Goal: Check status: Check status

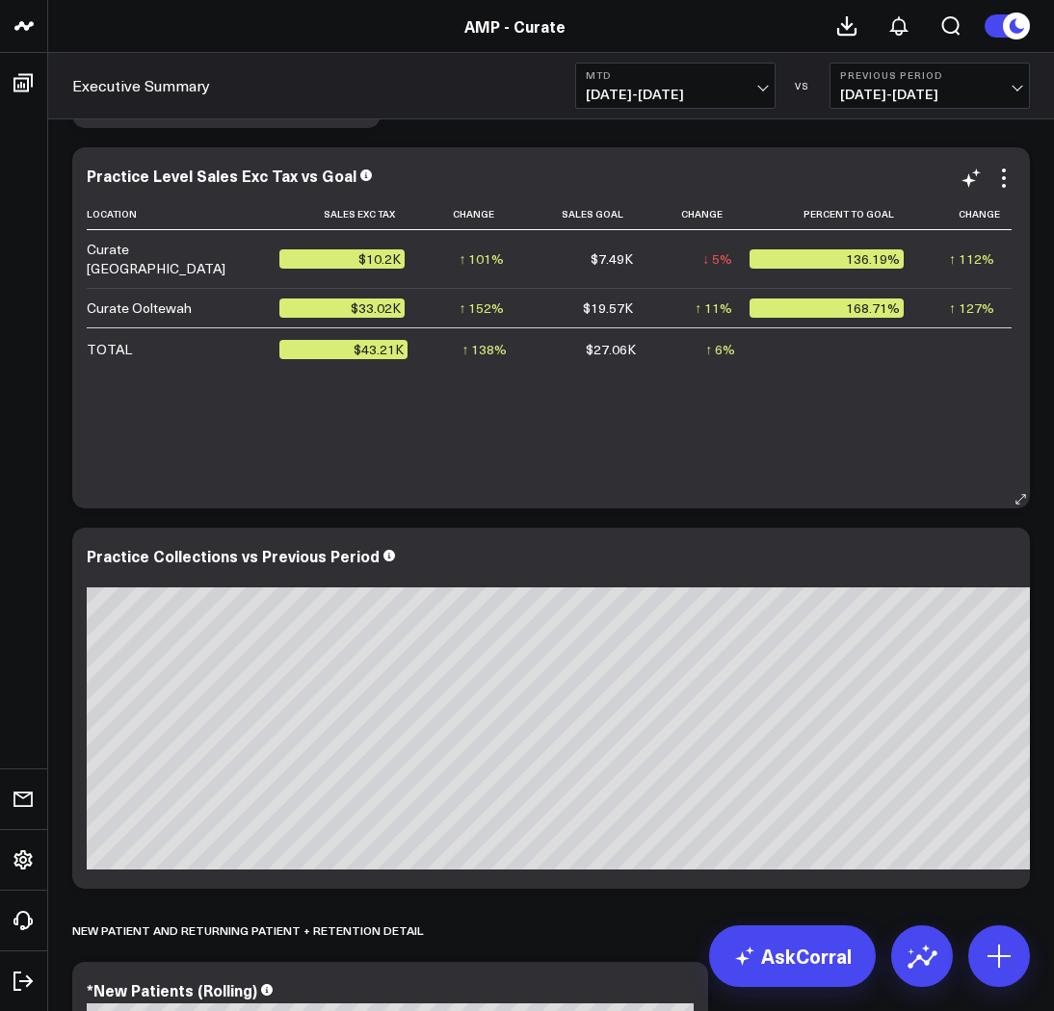
scroll to position [3094, 0]
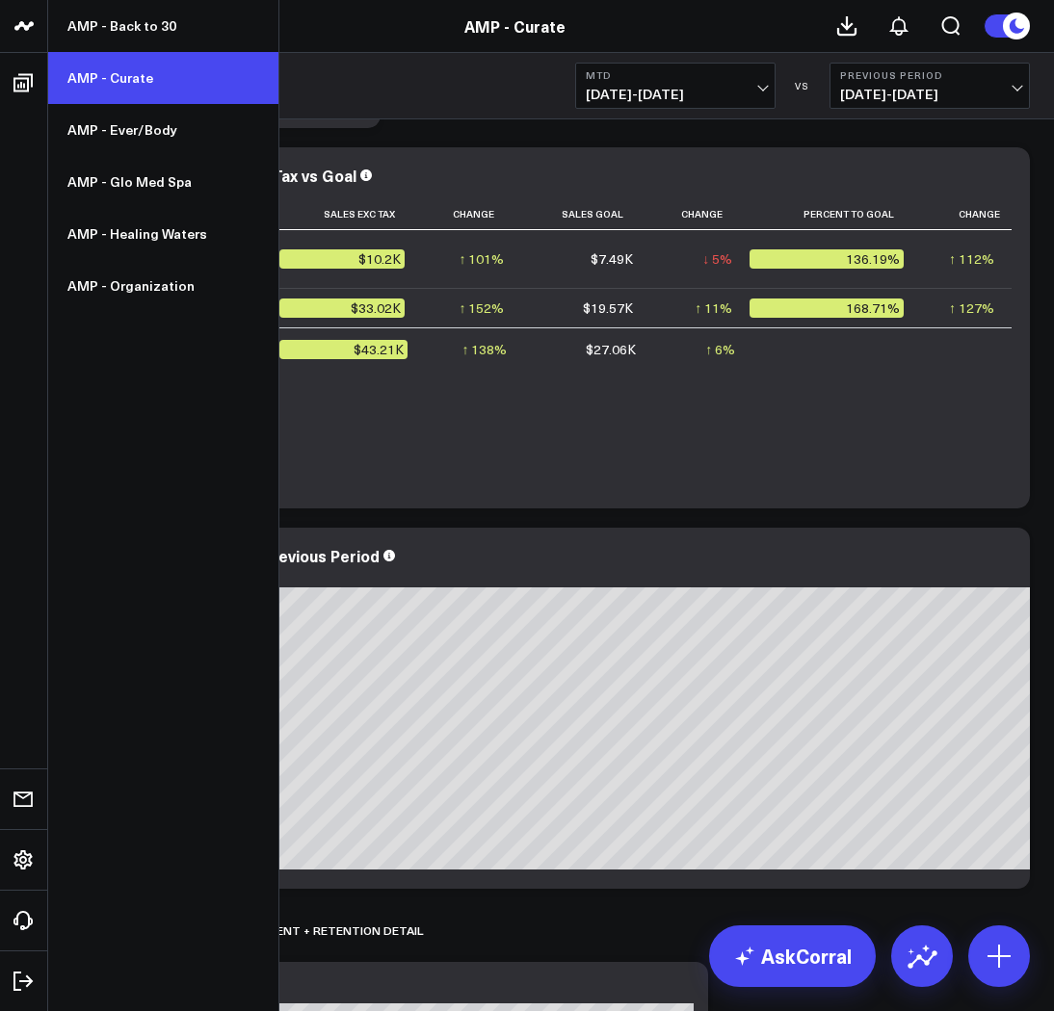
click at [95, 71] on link "AMP - Curate" at bounding box center [163, 78] width 230 height 52
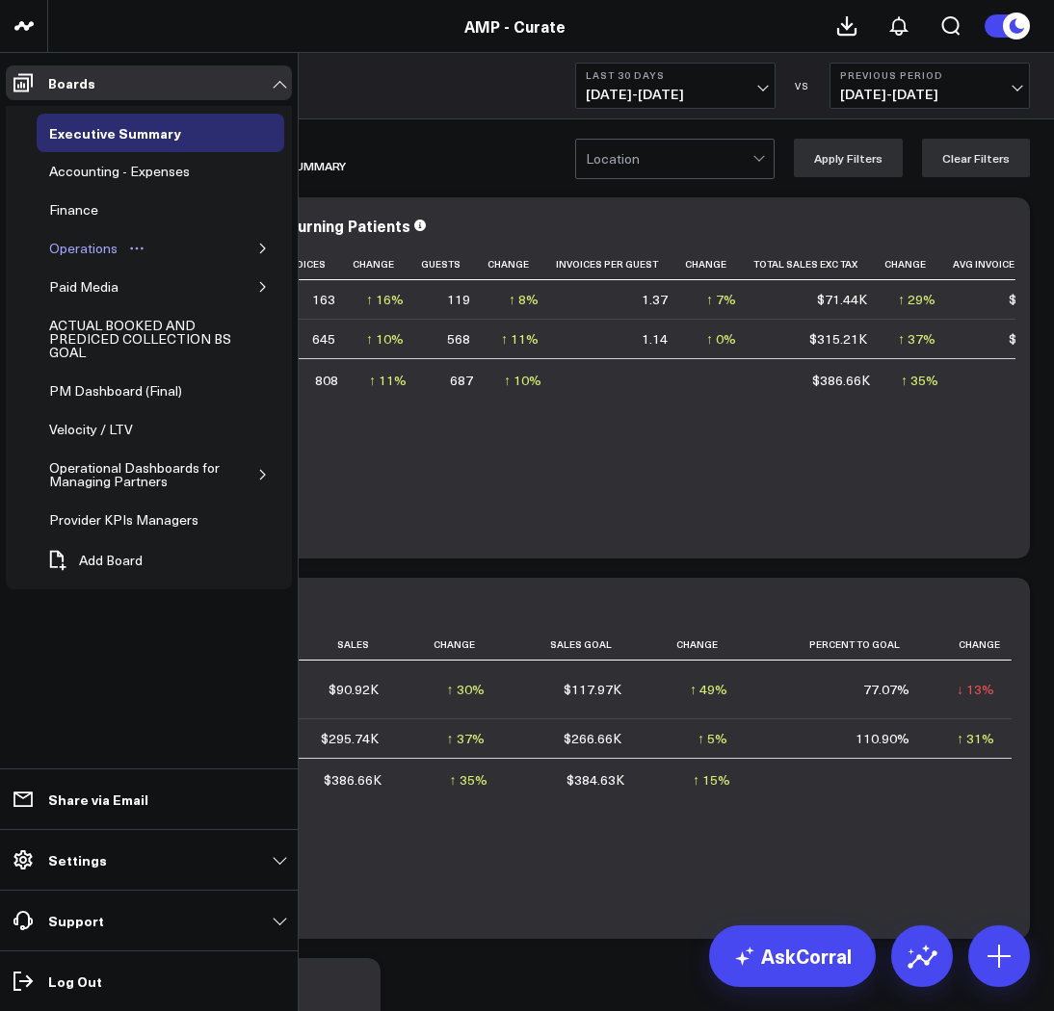
click at [122, 252] on button "Open board menu" at bounding box center [136, 248] width 29 height 15
click at [235, 243] on div "Operations" at bounding box center [161, 248] width 248 height 39
click at [264, 245] on icon "button" at bounding box center [263, 249] width 12 height 12
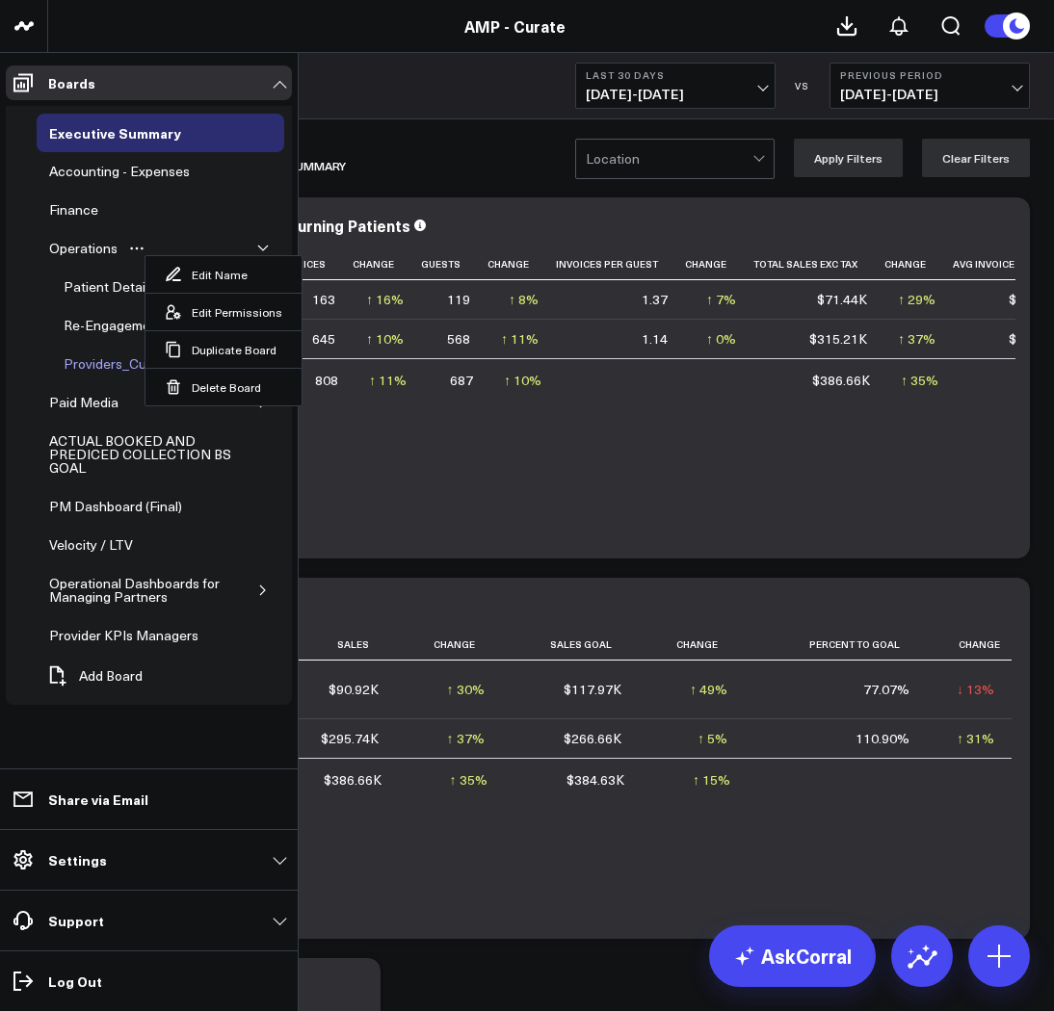
click at [100, 361] on div "Providers_Curate" at bounding box center [118, 364] width 118 height 23
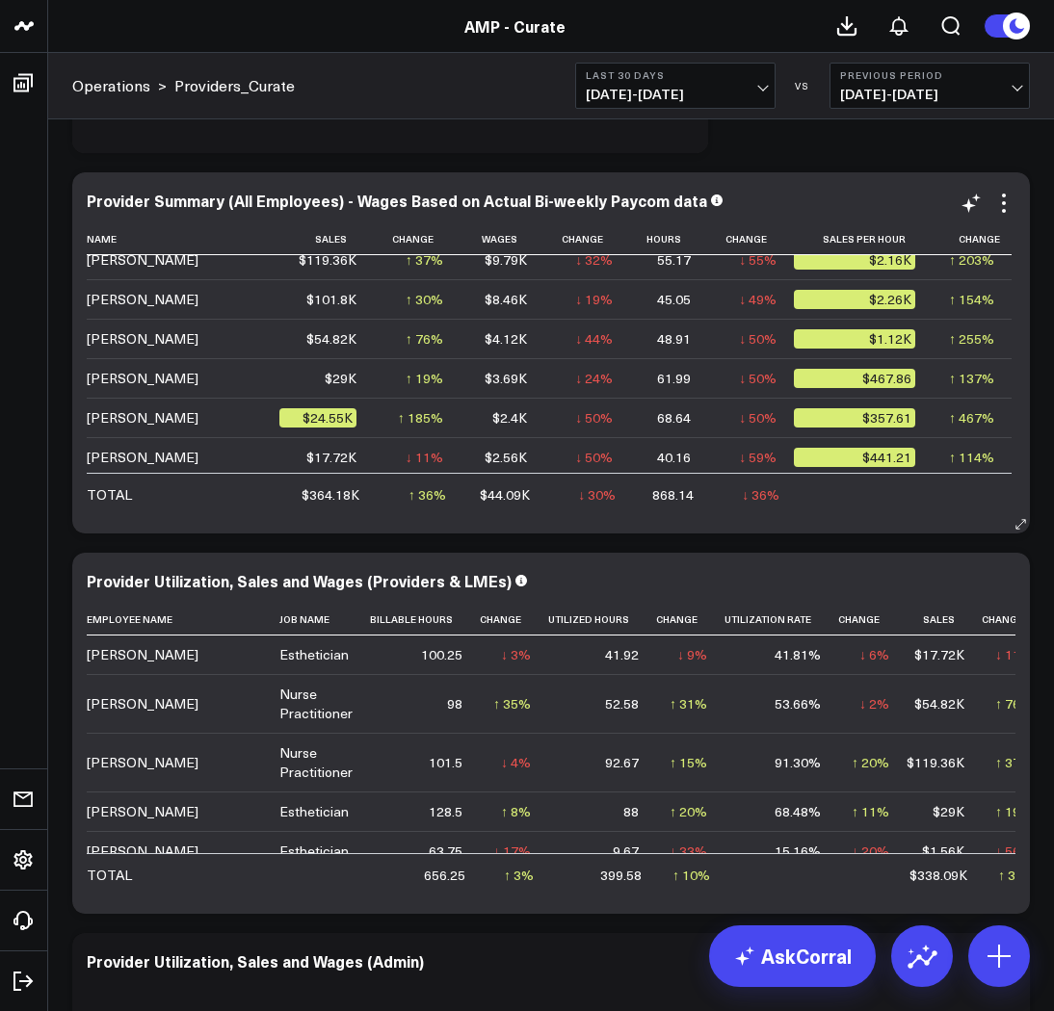
scroll to position [15, 0]
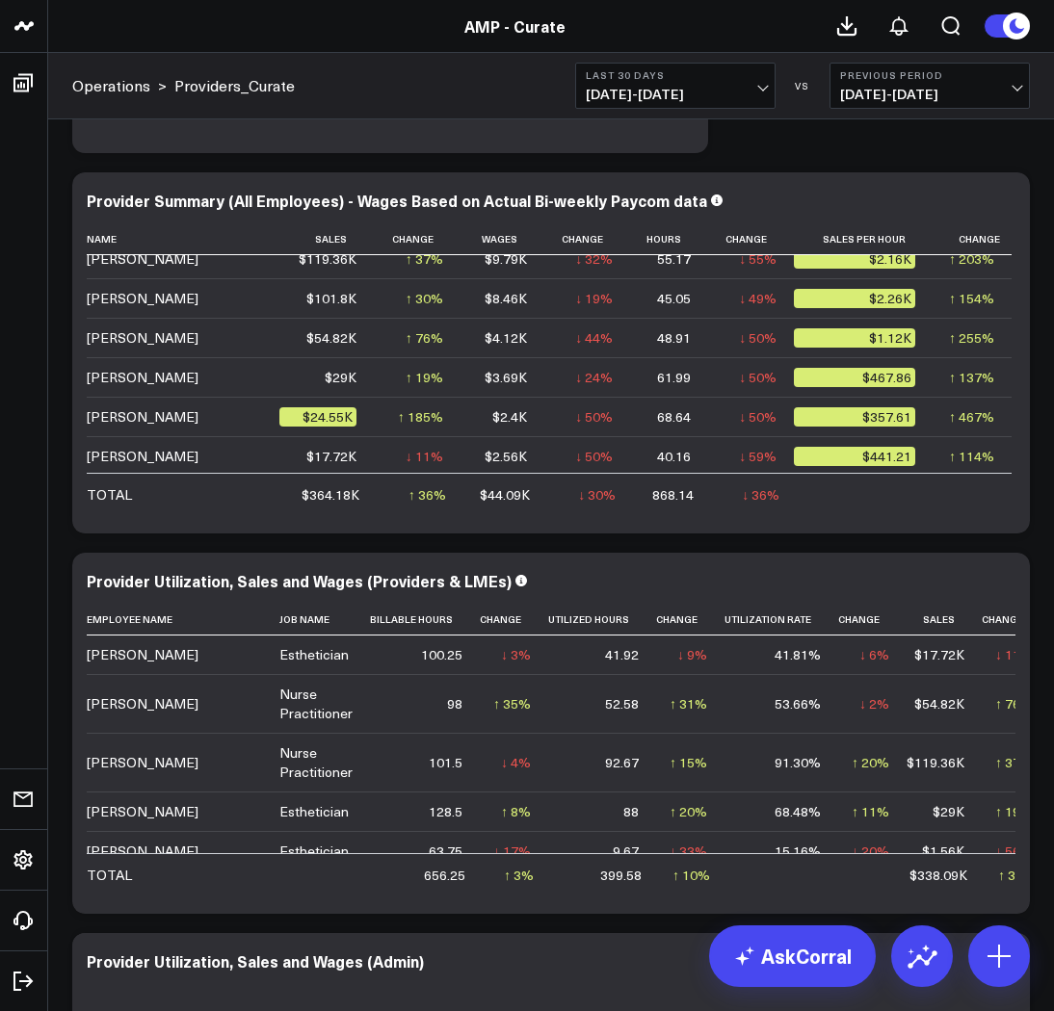
drag, startPoint x: 1036, startPoint y: 409, endPoint x: 1051, endPoint y: 406, distance: 15.0
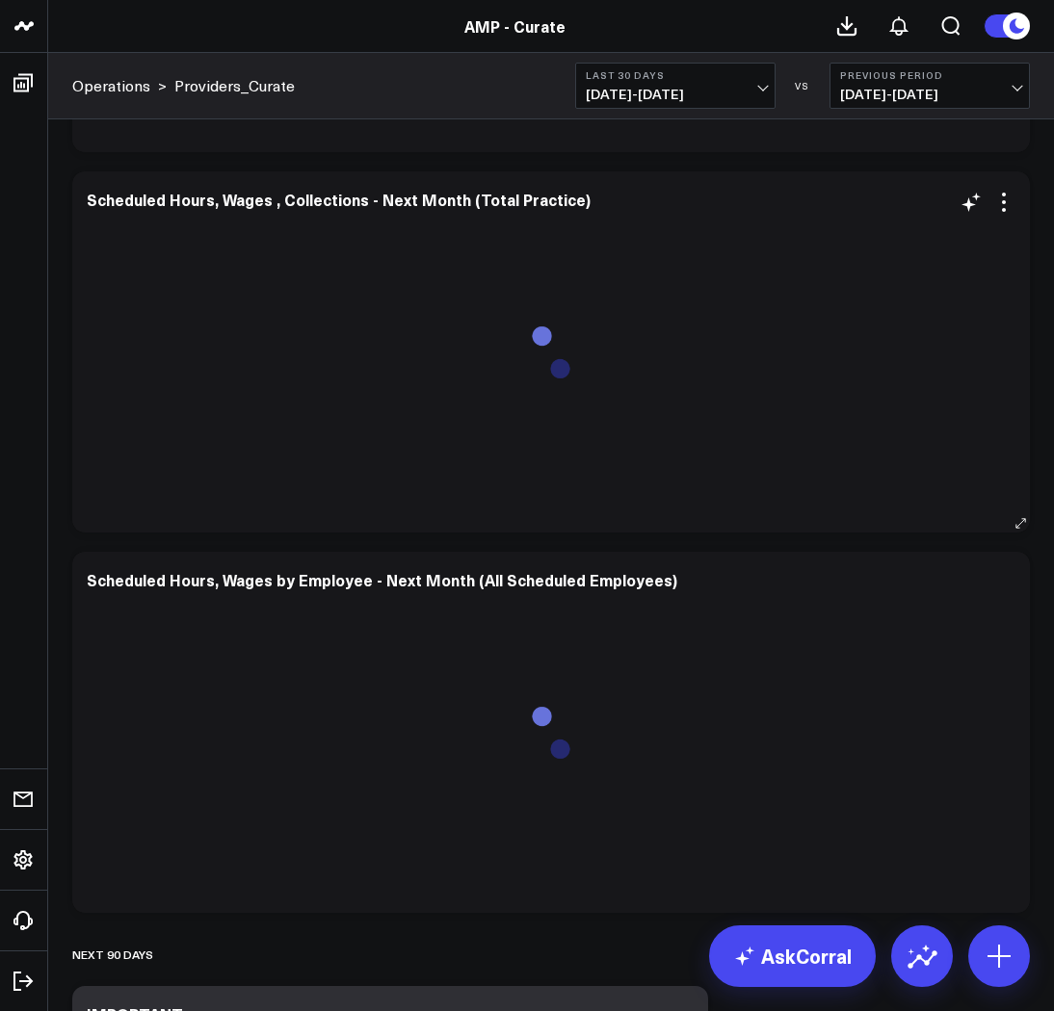
scroll to position [2035, 0]
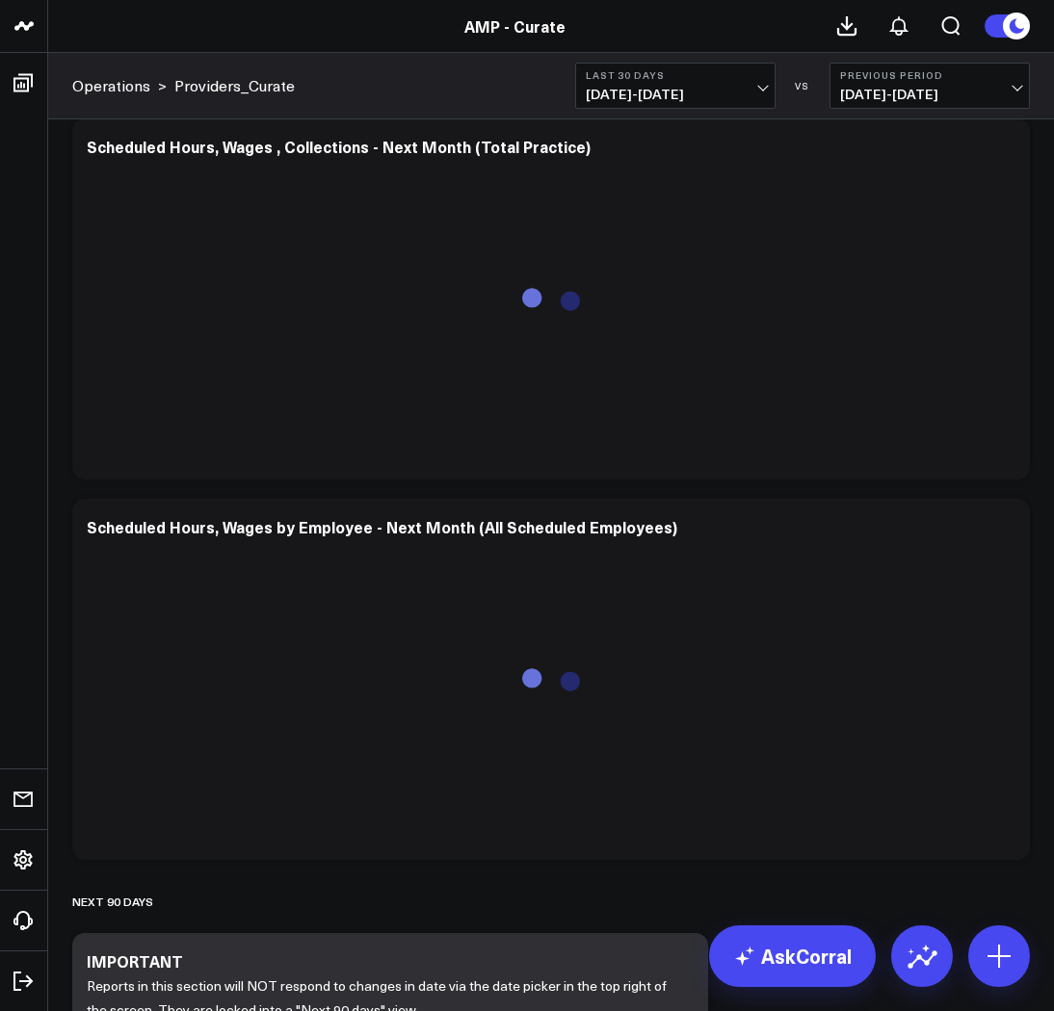
drag, startPoint x: 1027, startPoint y: 147, endPoint x: 1040, endPoint y: 144, distance: 13.8
click at [1027, 147] on div "Scheduled Hours, Wages , Collections - Next Month (Total Practice)" at bounding box center [550, 298] width 957 height 361
click at [1045, 995] on div "Date Responsive Modify via AI Copy link to widget Ask support Remove Create lin…" at bounding box center [551, 330] width 1006 height 4463
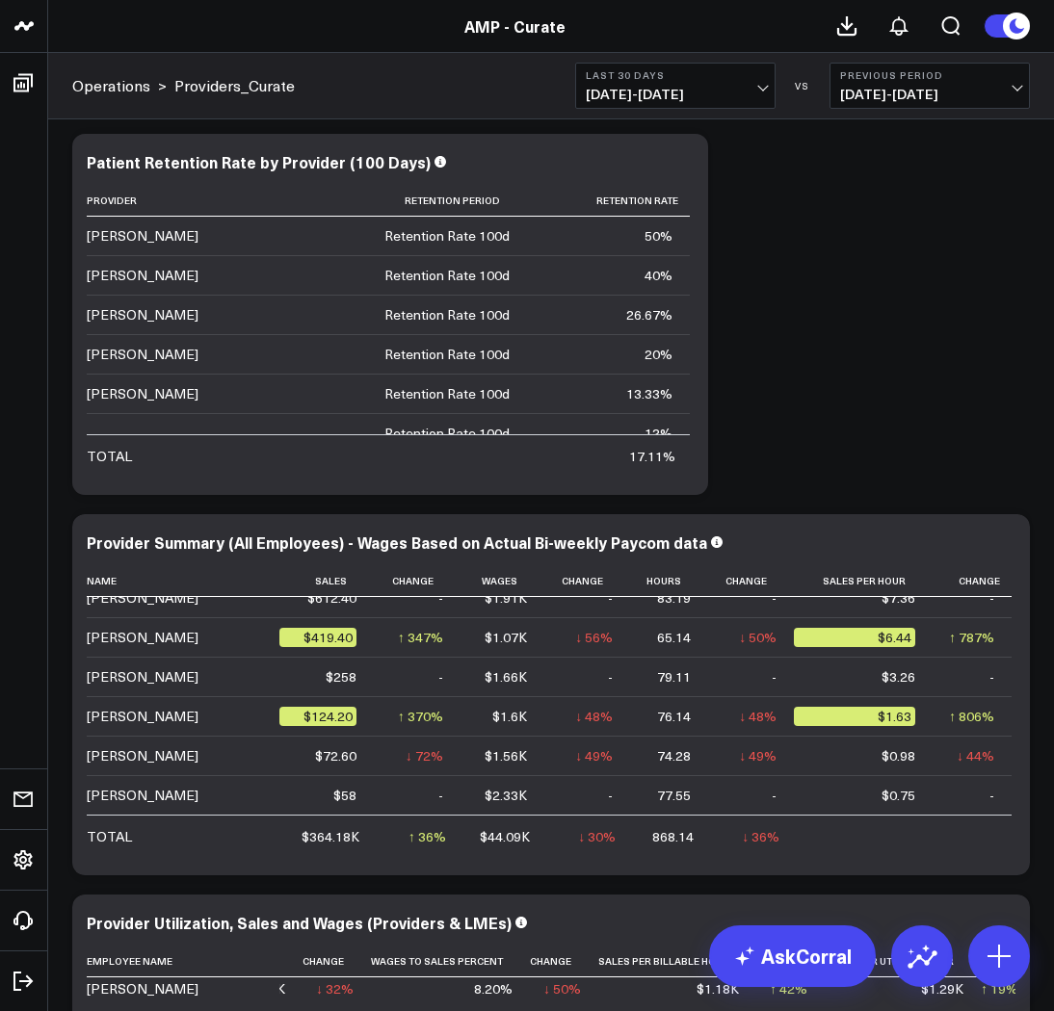
scroll to position [0, 0]
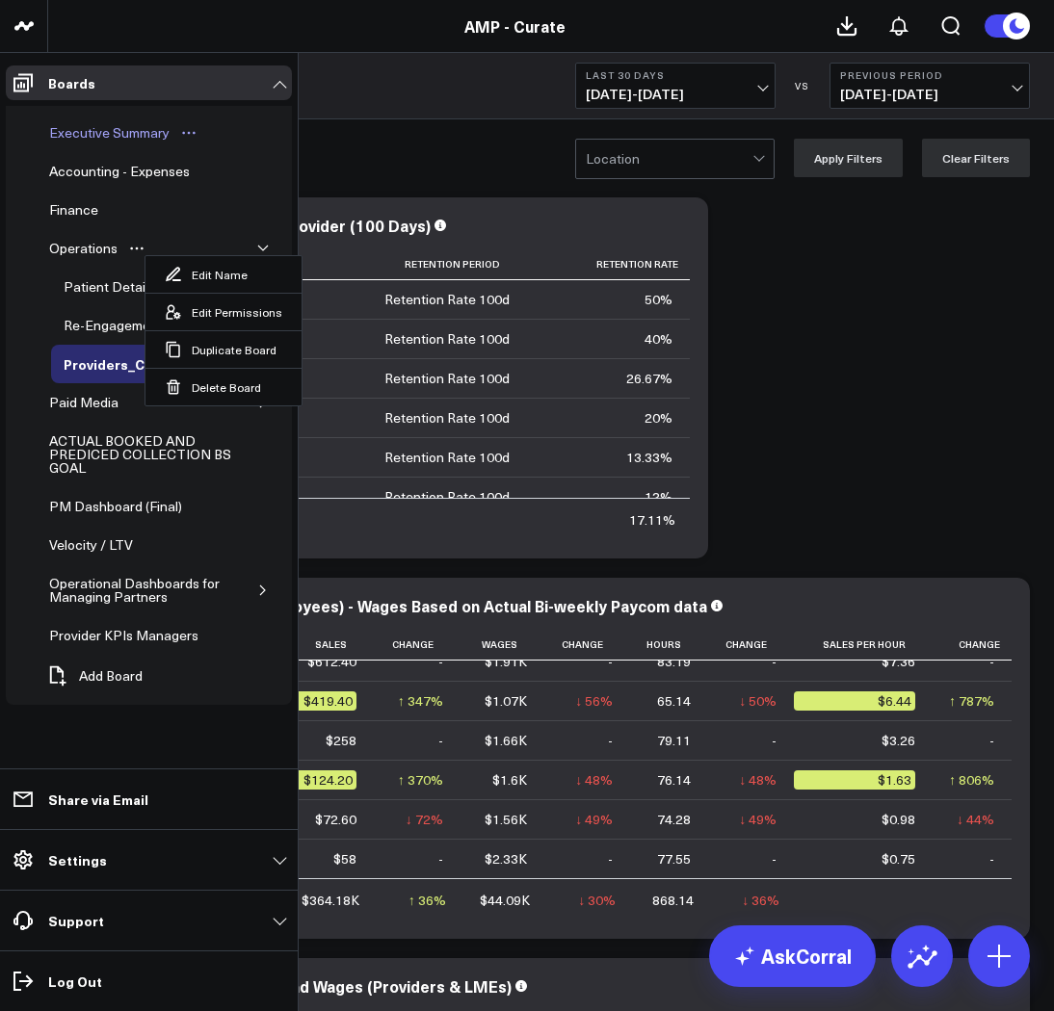
click at [106, 135] on div "Executive Summary" at bounding box center [109, 132] width 130 height 23
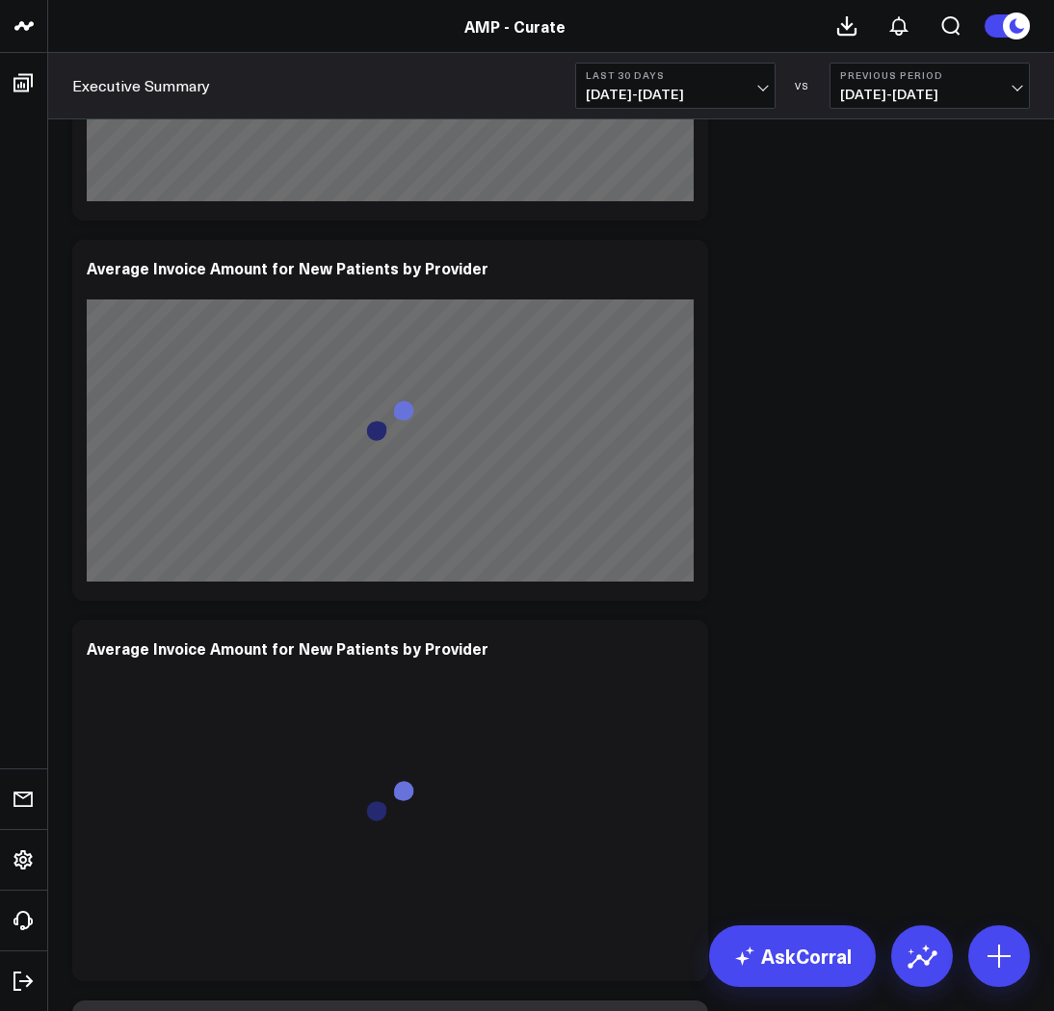
scroll to position [12677, 0]
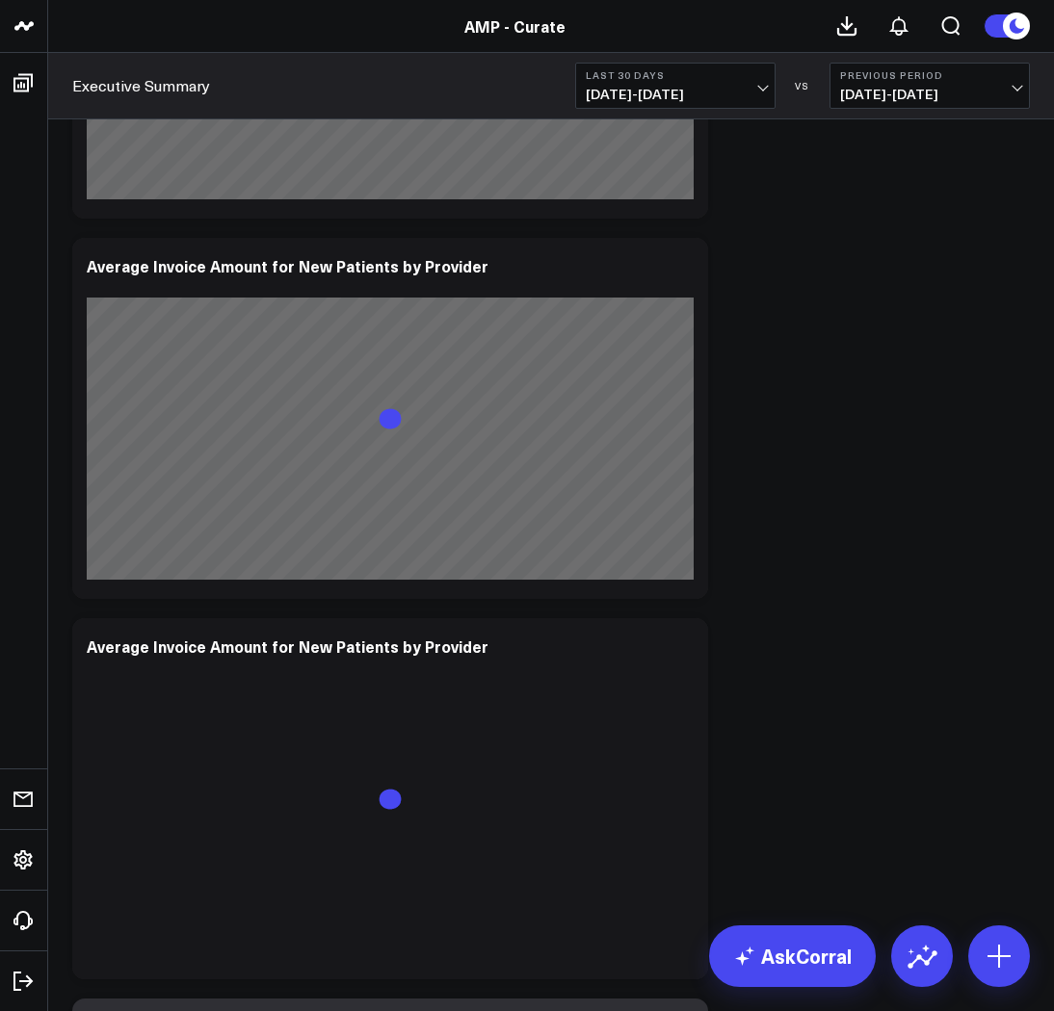
drag, startPoint x: 1004, startPoint y: 363, endPoint x: 1042, endPoint y: 357, distance: 39.0
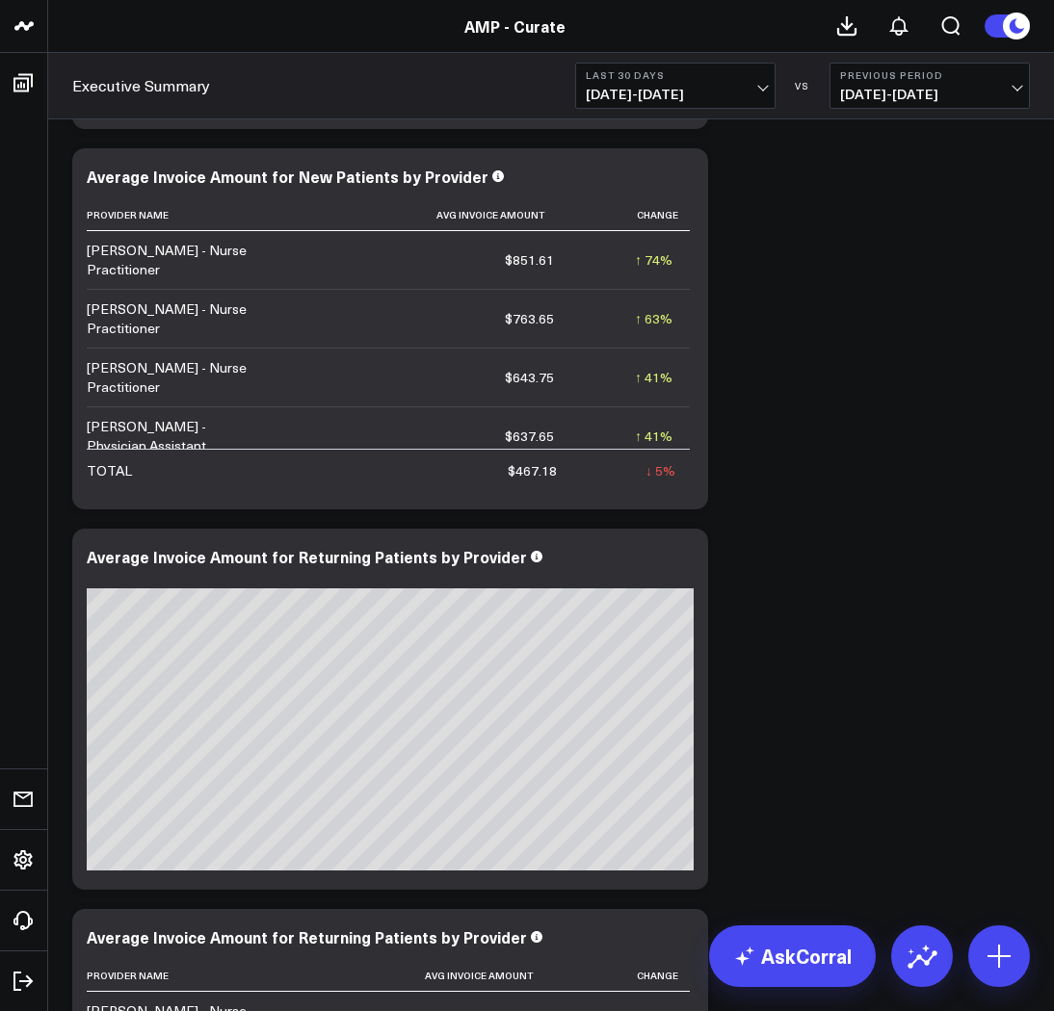
scroll to position [13100, 0]
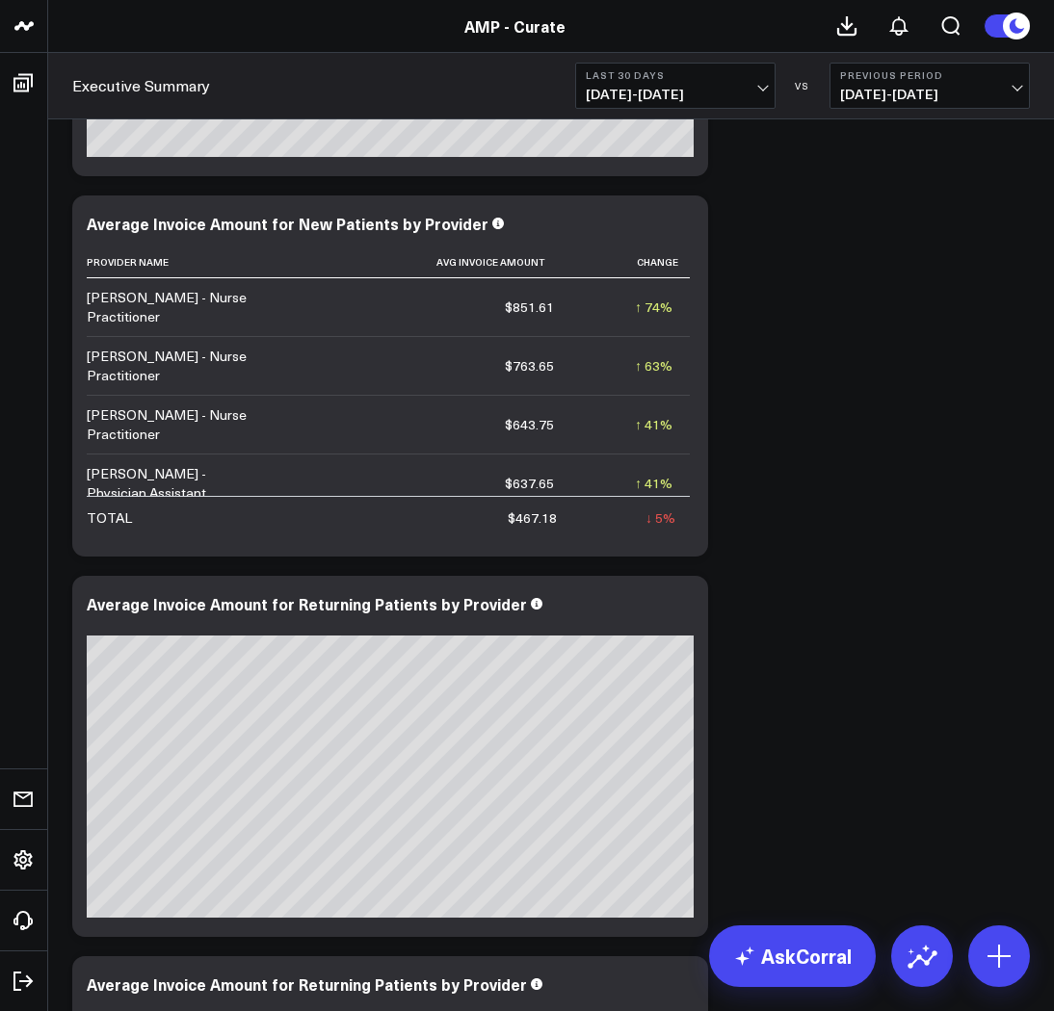
click at [687, 76] on b "Last 30 Days" at bounding box center [675, 75] width 179 height 12
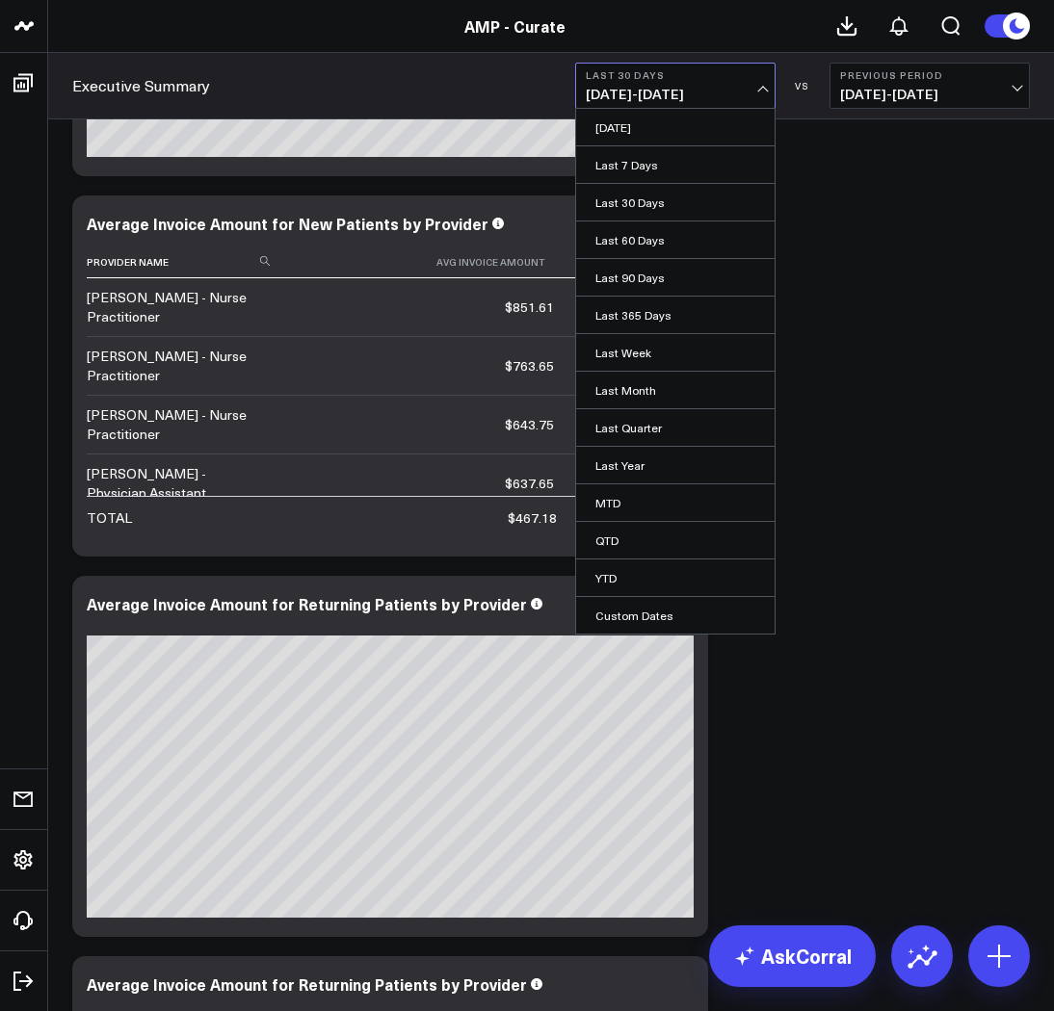
click at [644, 249] on link "Last 60 Days" at bounding box center [675, 240] width 198 height 37
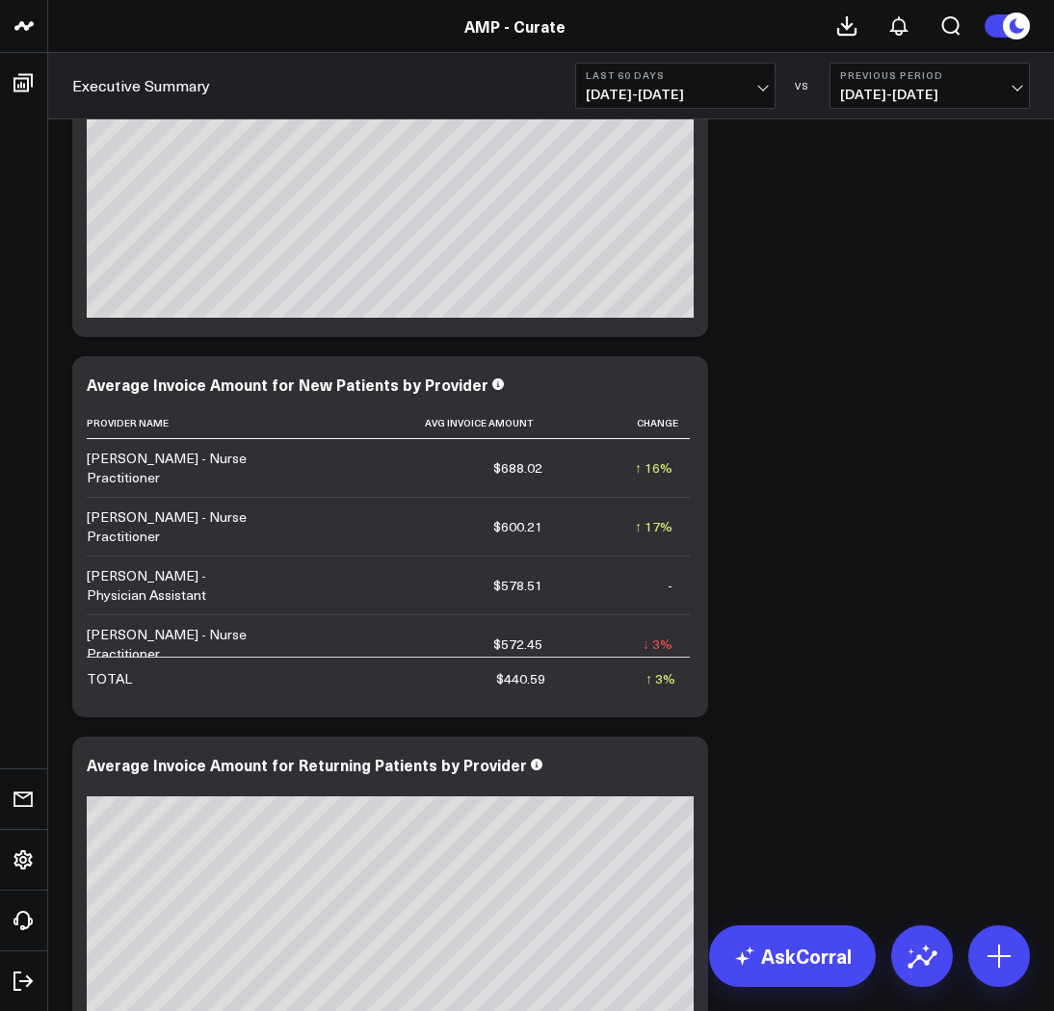
click at [691, 92] on span "08/04/25 - 10/02/25" at bounding box center [675, 94] width 179 height 15
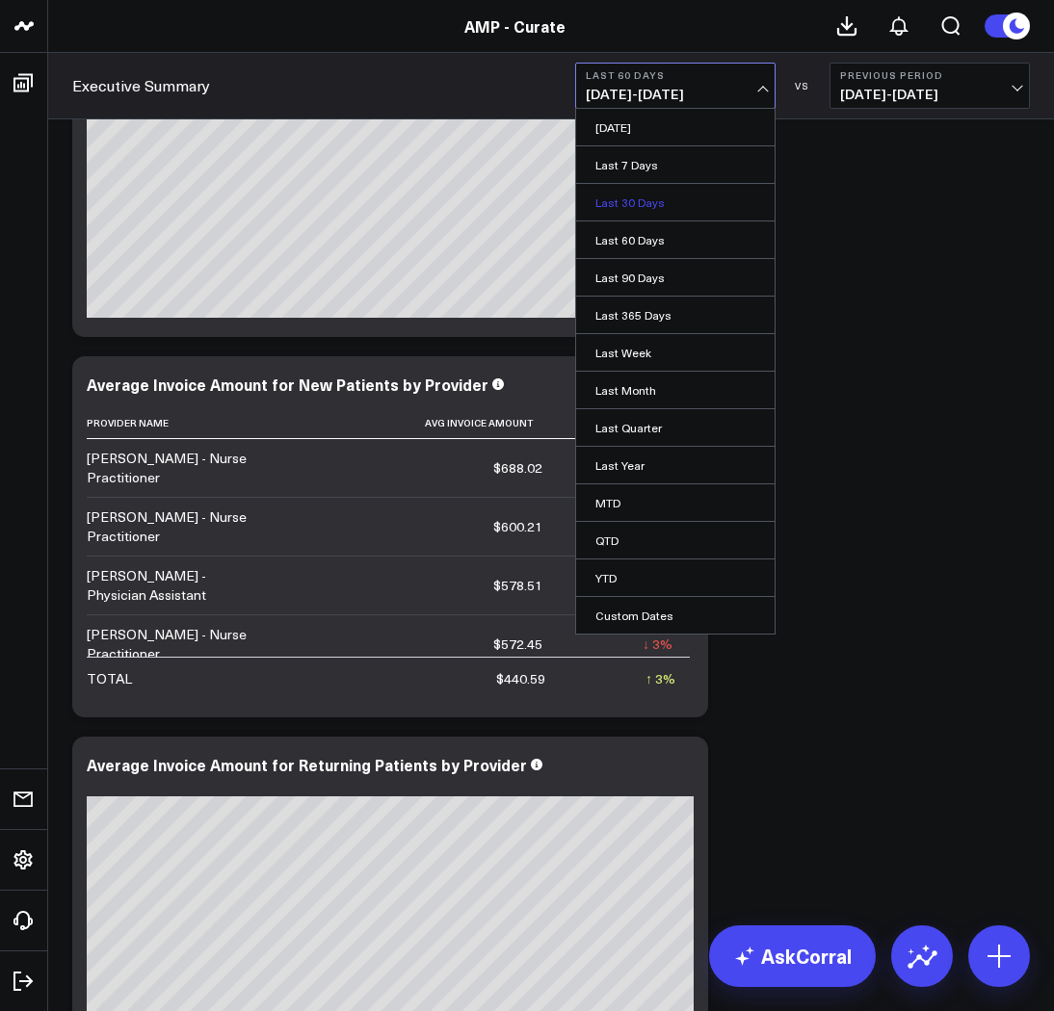
click at [676, 211] on link "Last 30 Days" at bounding box center [675, 202] width 198 height 37
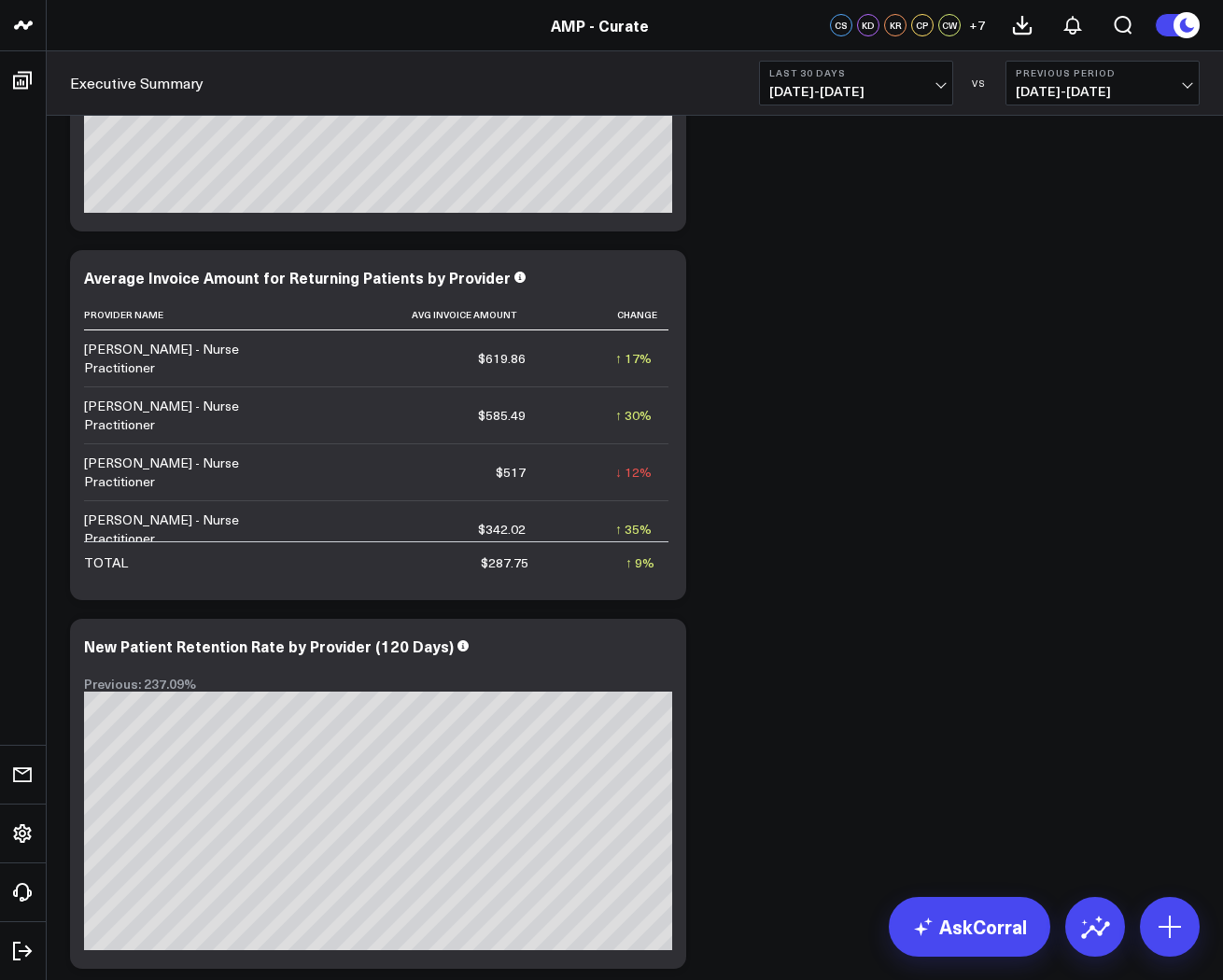
scroll to position [12678, 0]
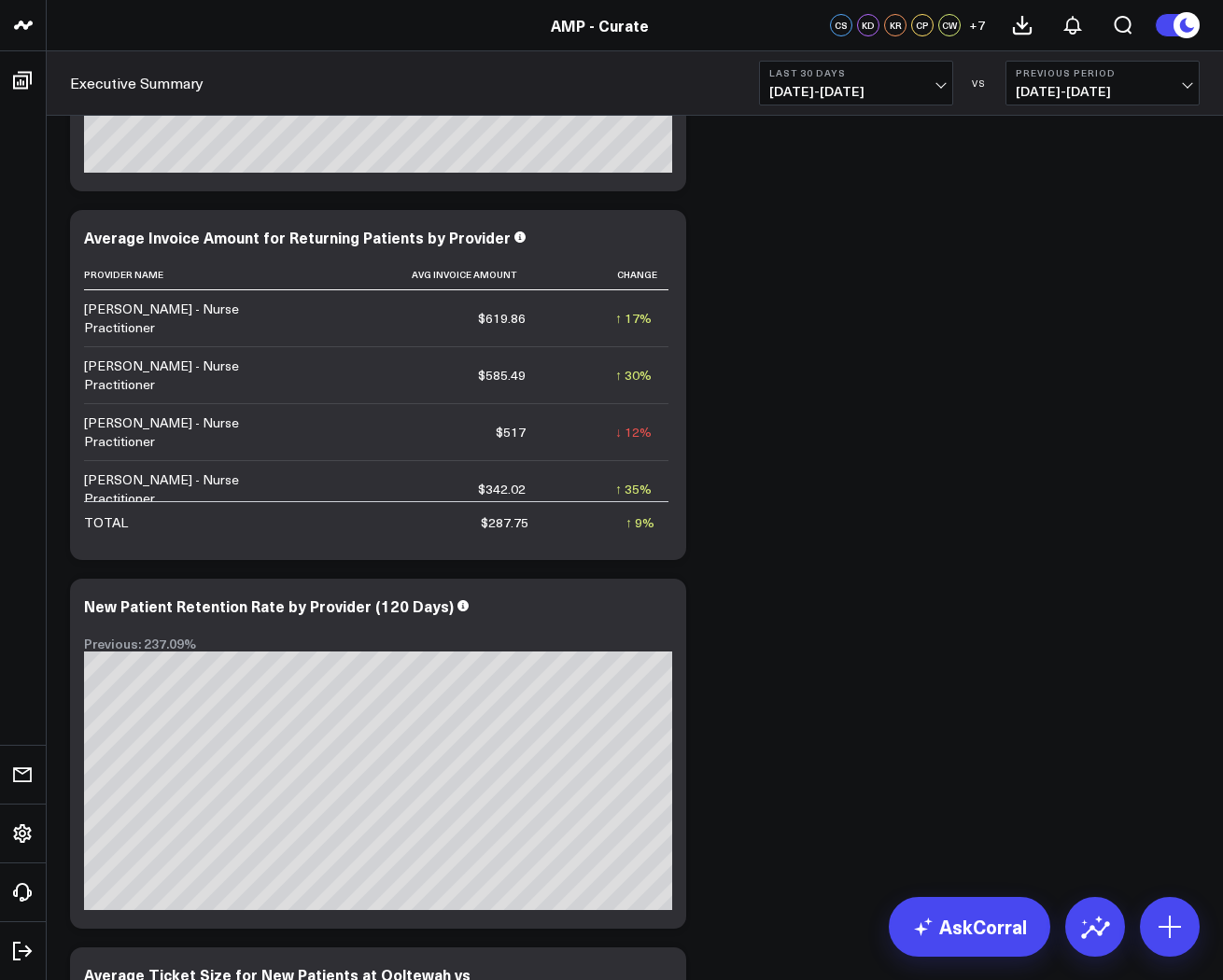
click at [848, 87] on span "[DATE] - [DATE]" at bounding box center [856, 91] width 173 height 15
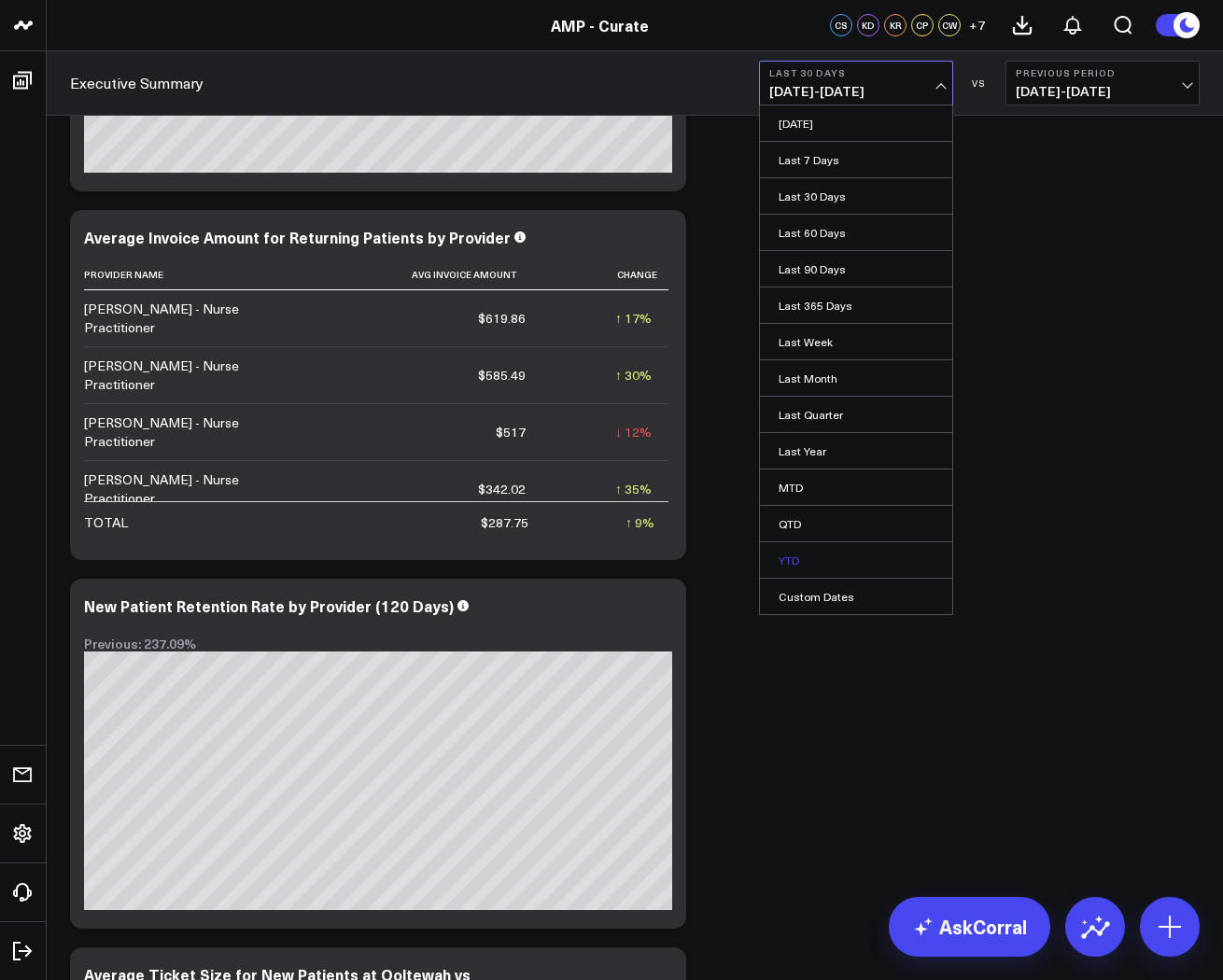
click at [804, 554] on link "YTD" at bounding box center [856, 560] width 192 height 36
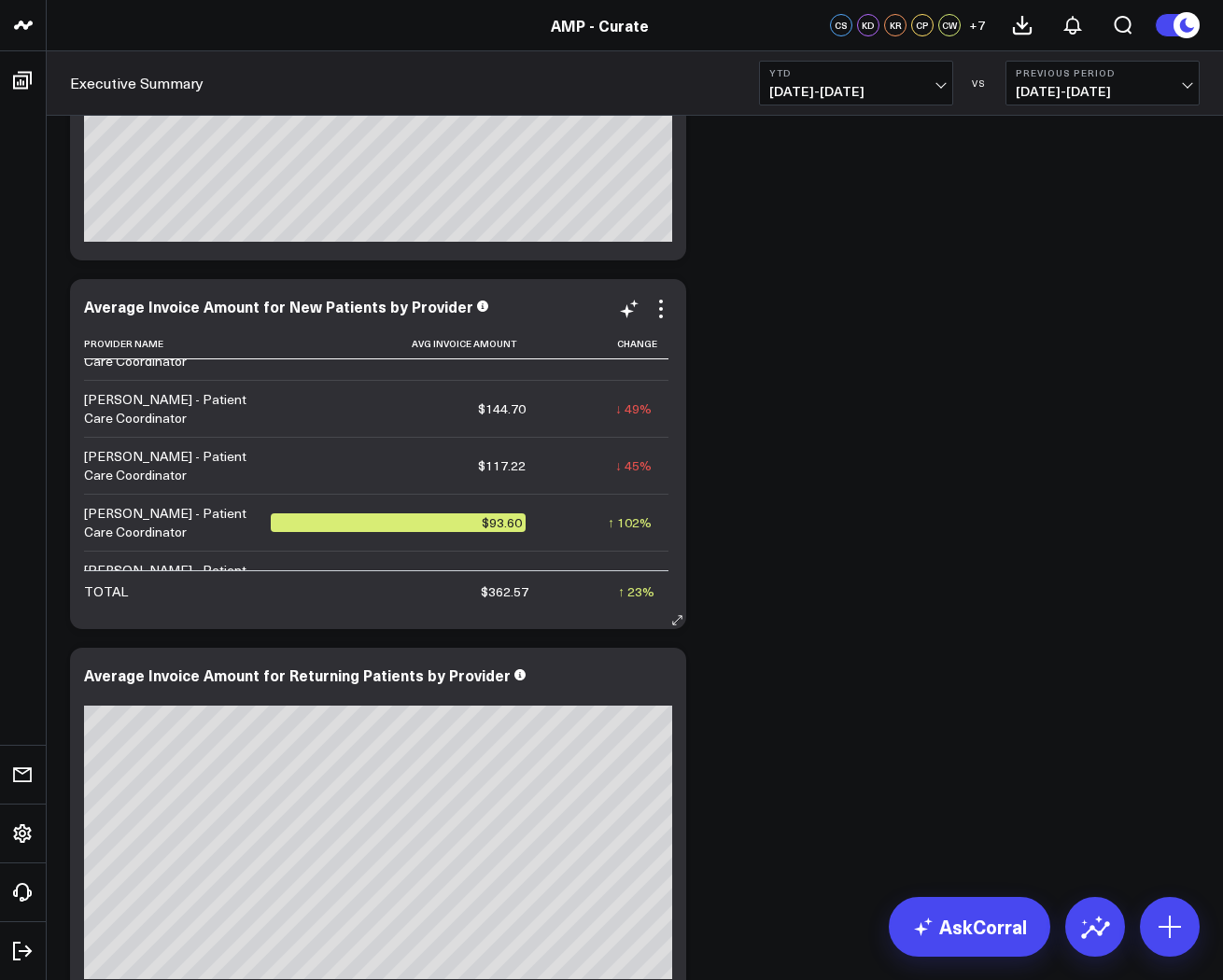
scroll to position [11872, 0]
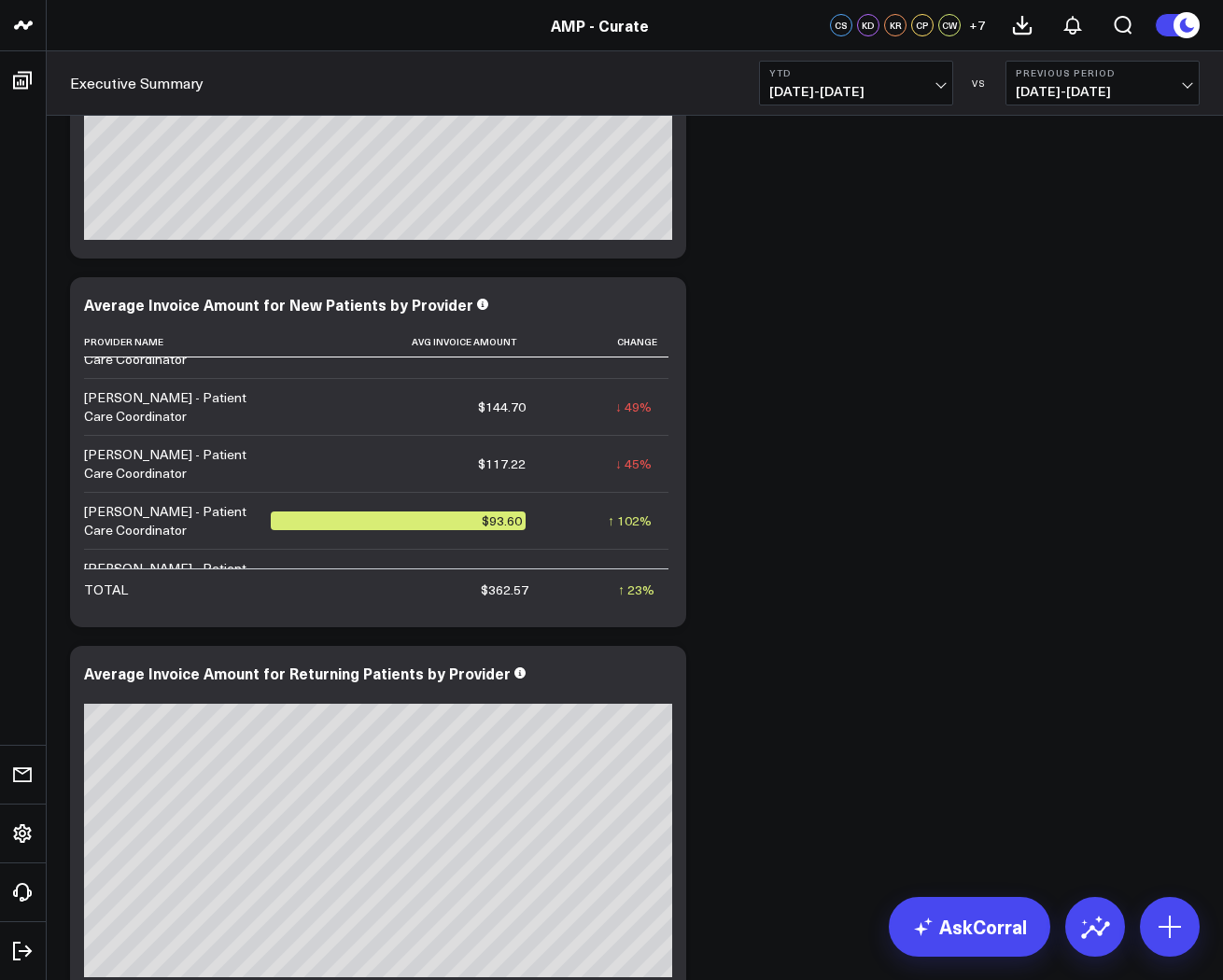
click at [891, 71] on b "YTD" at bounding box center [856, 73] width 173 height 12
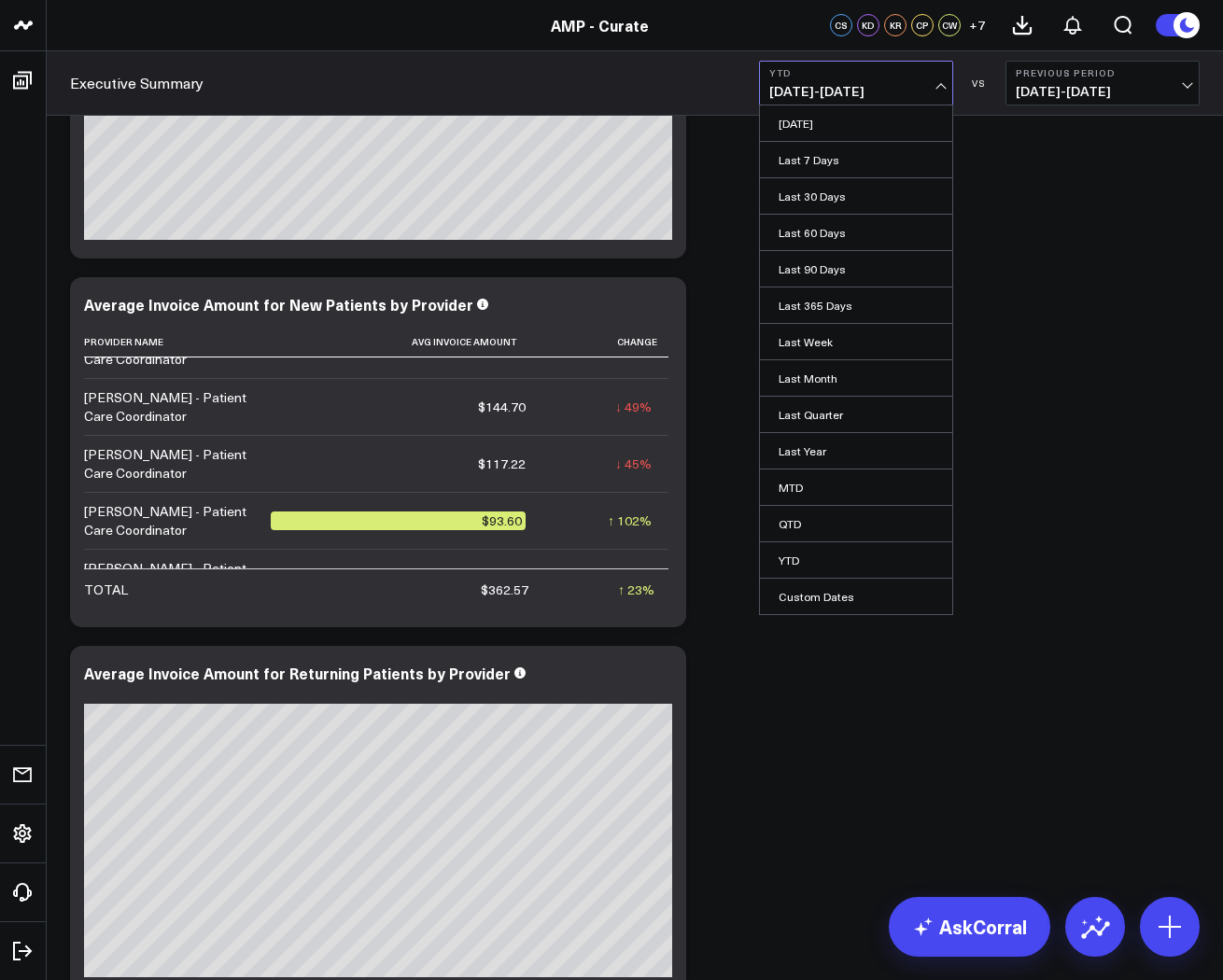
click at [834, 263] on link "Last 90 Days" at bounding box center [856, 269] width 192 height 36
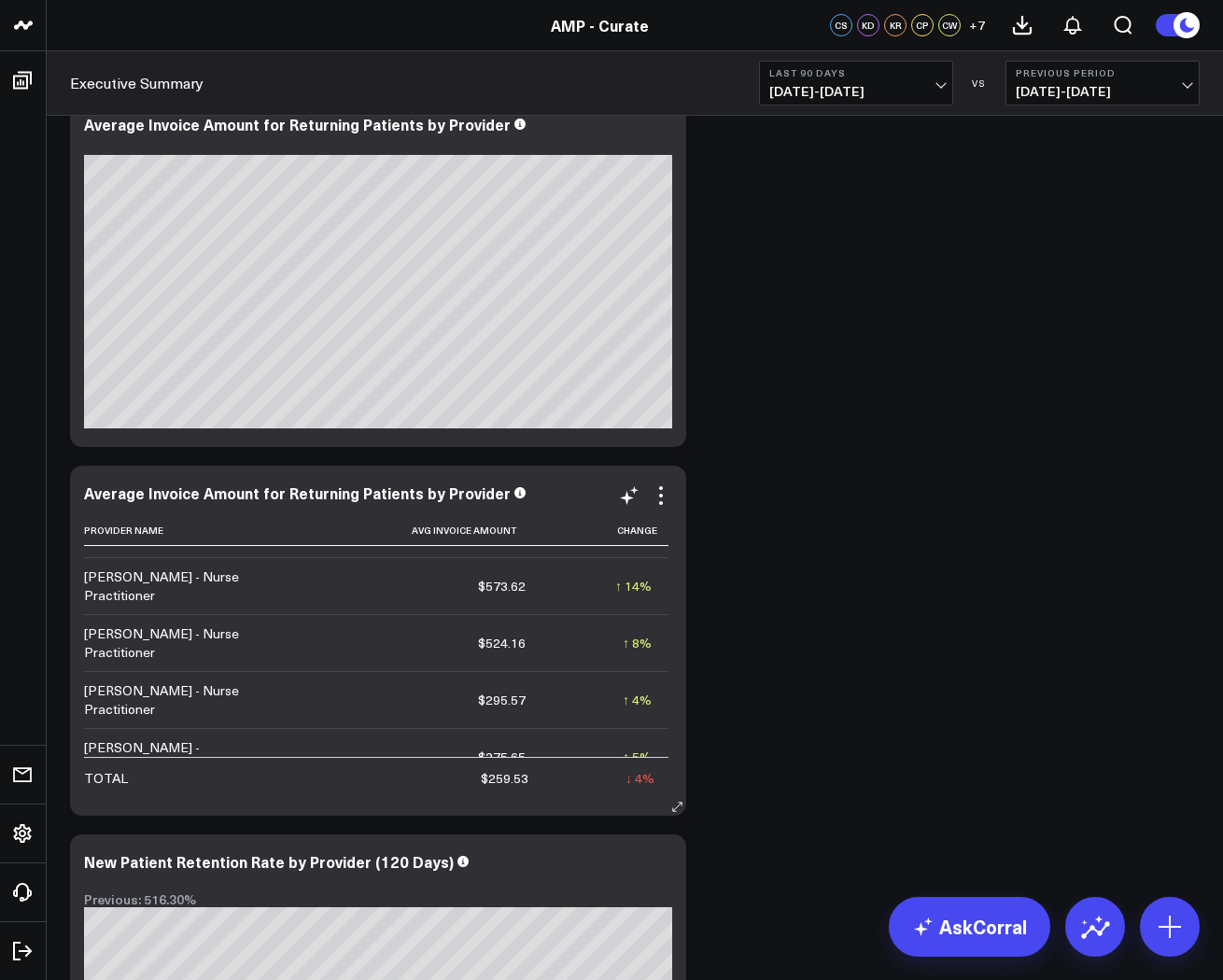
scroll to position [63, 0]
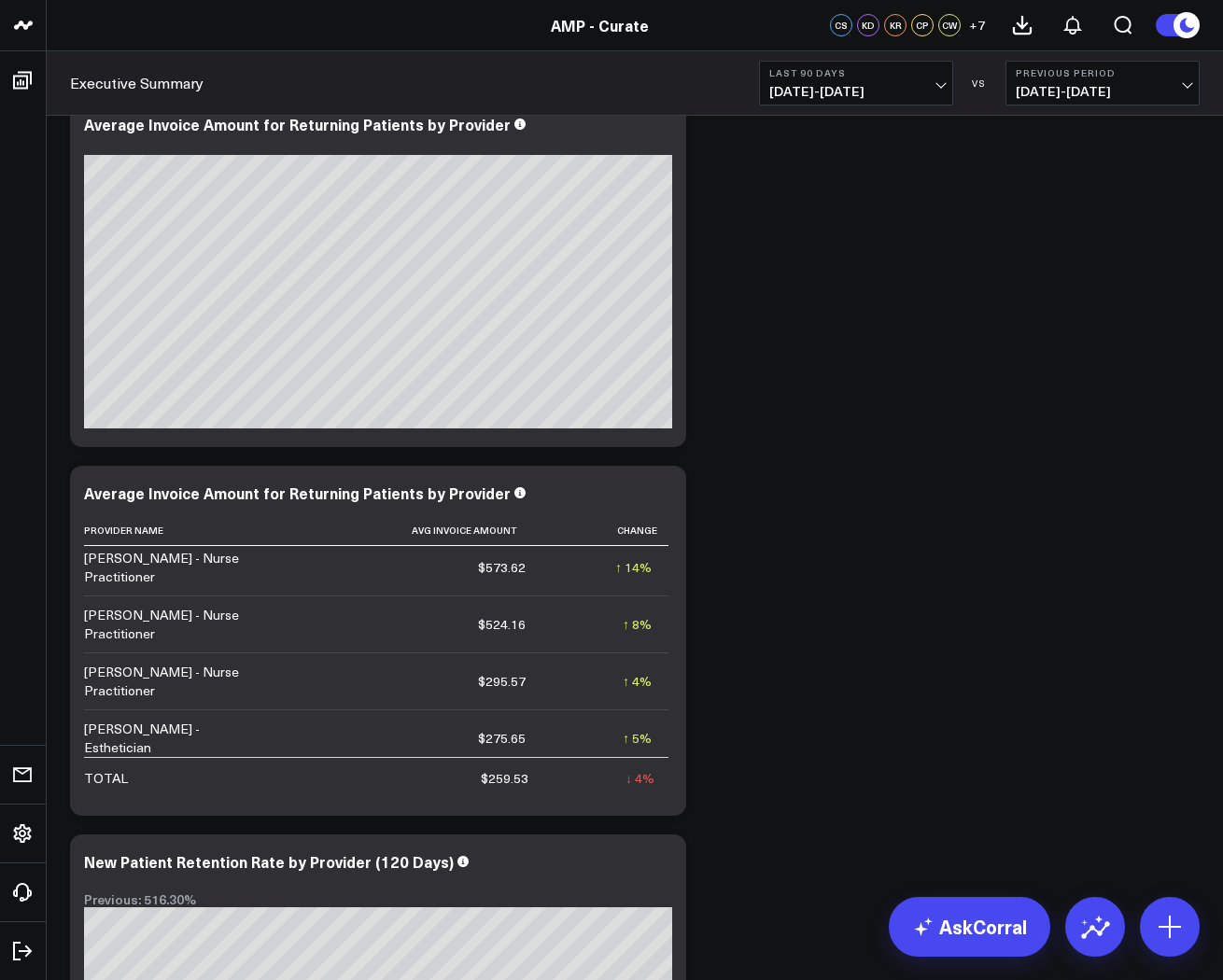
click at [848, 91] on span "07/05/25 - 10/02/25" at bounding box center [856, 91] width 173 height 15
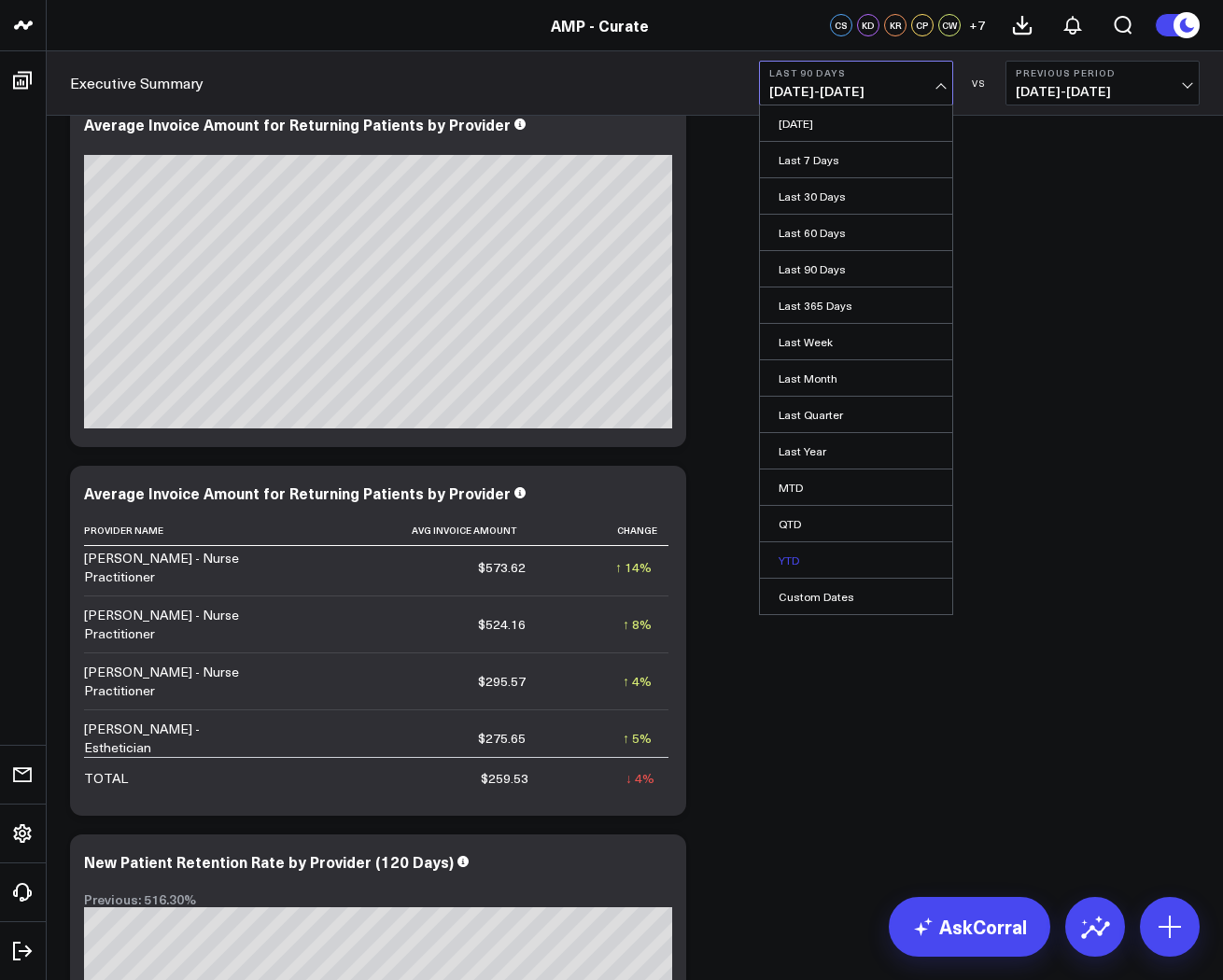
click at [804, 546] on link "YTD" at bounding box center [856, 560] width 192 height 36
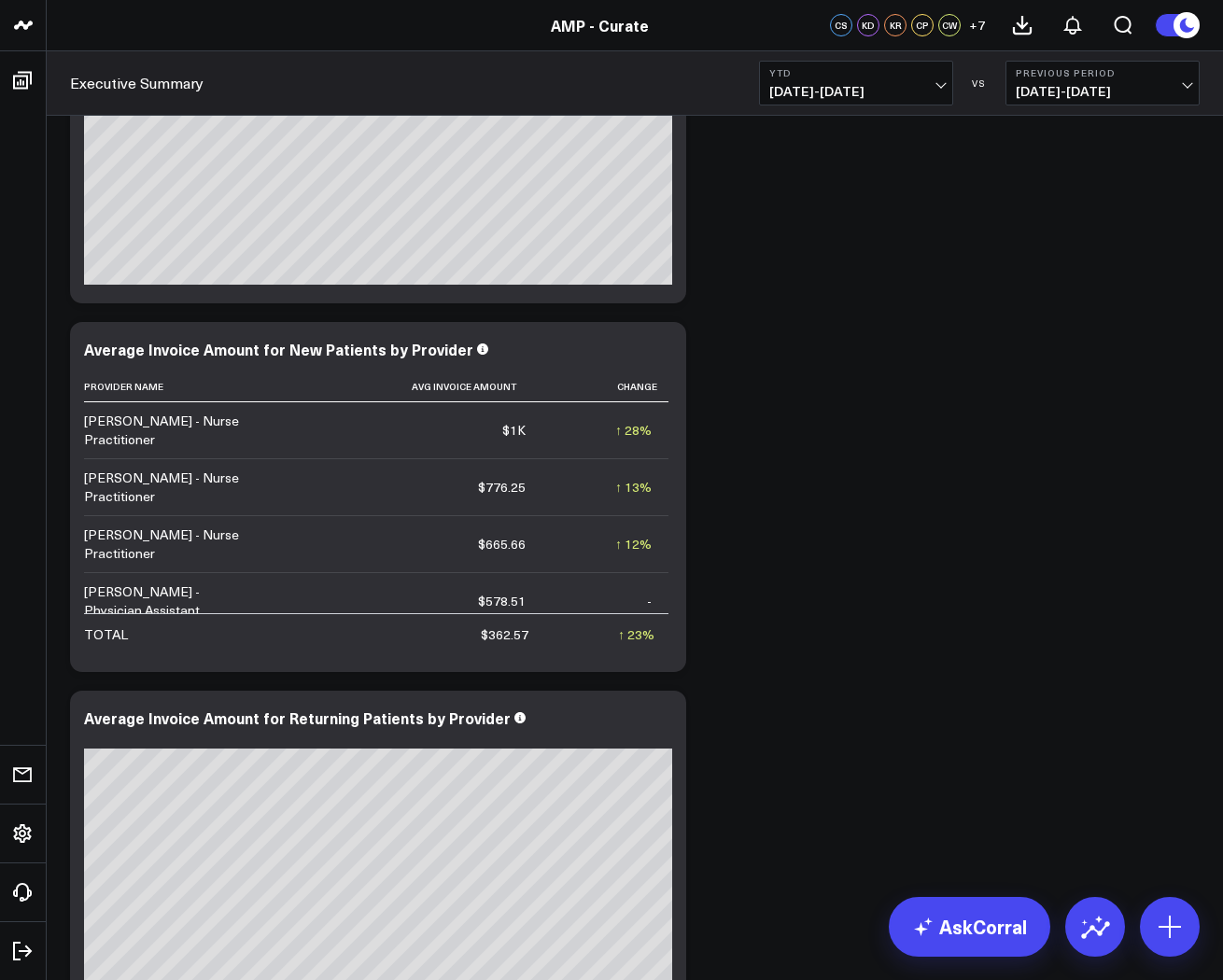
scroll to position [11829, 0]
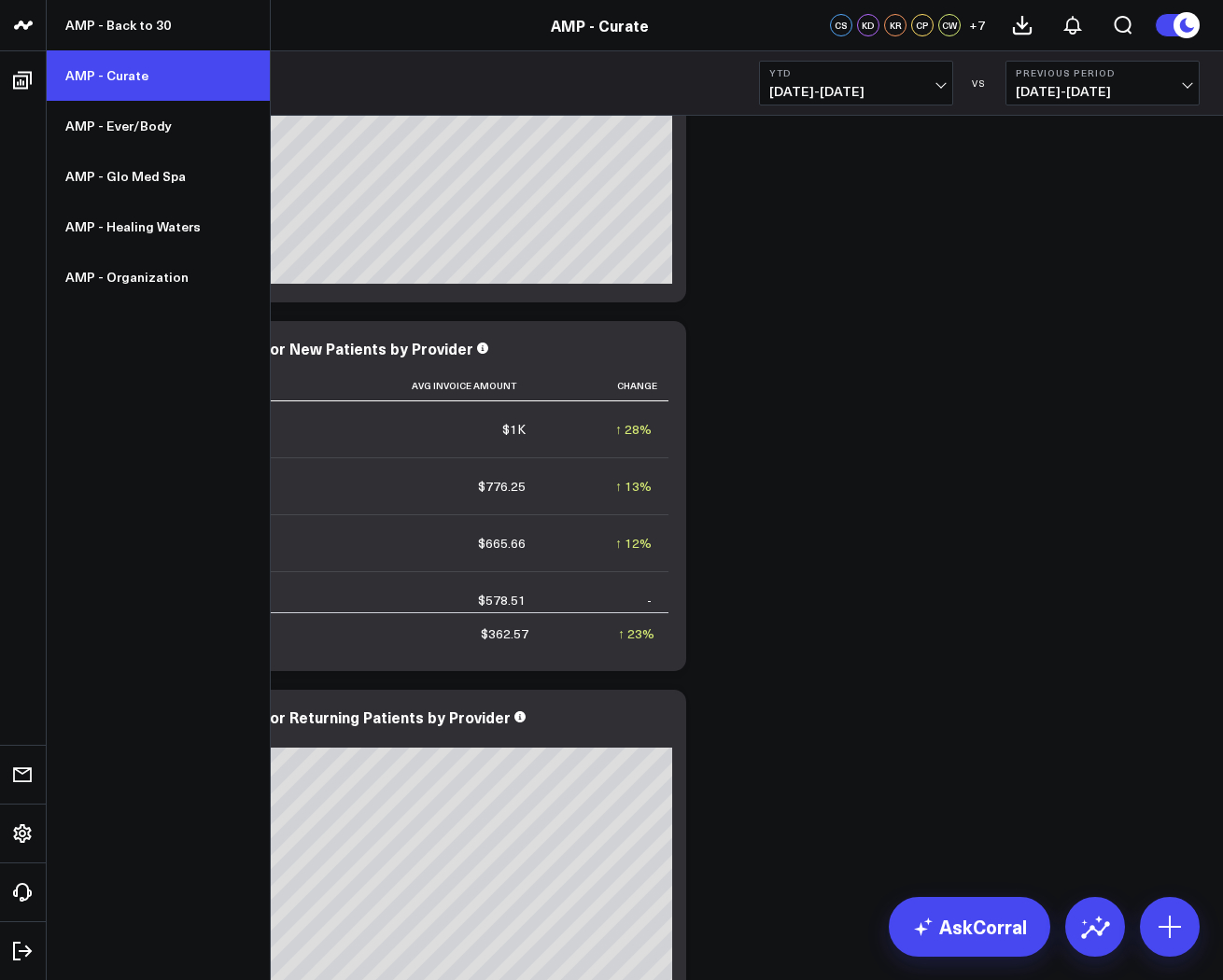
click at [103, 79] on link "AMP - Curate" at bounding box center [158, 76] width 223 height 50
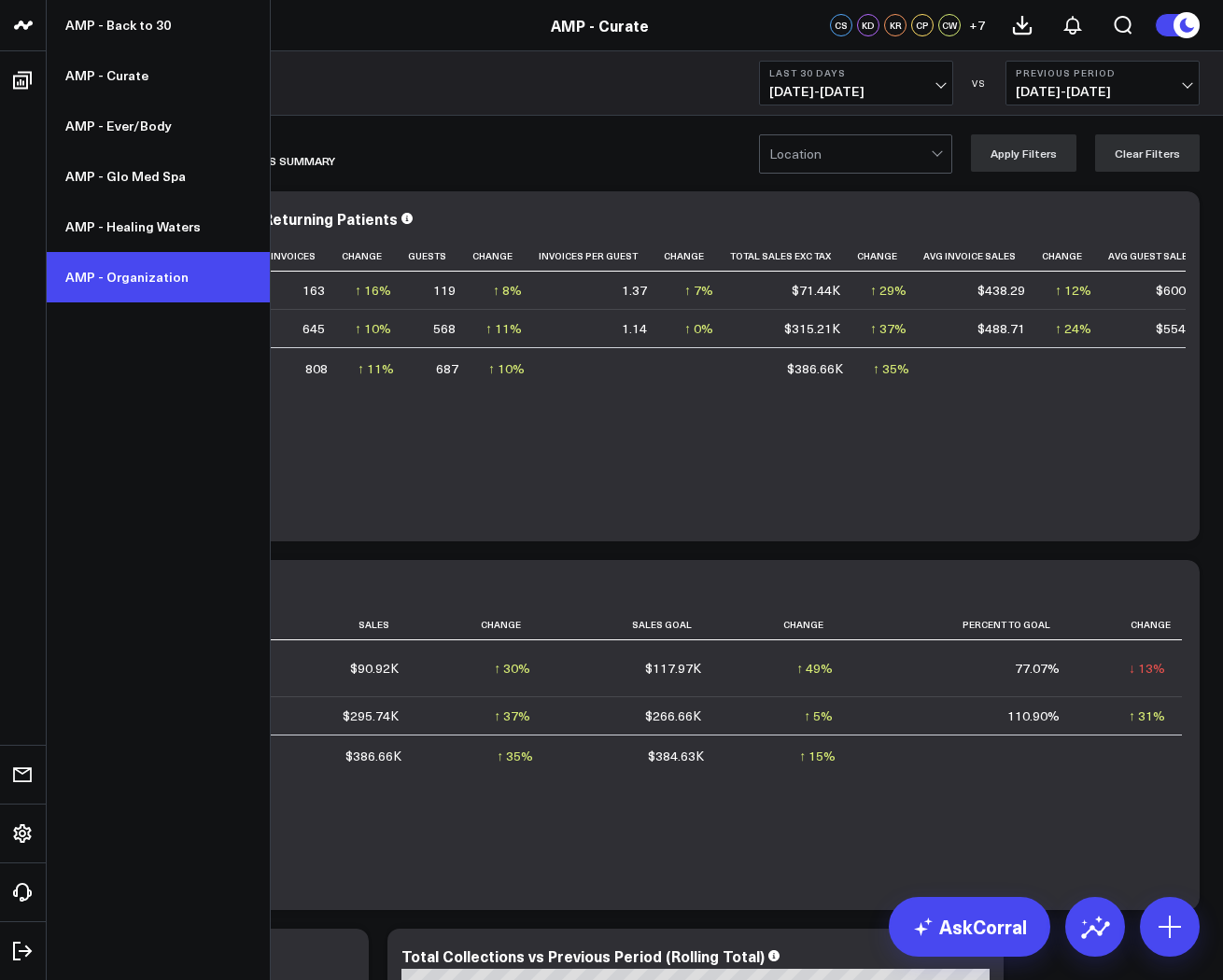
click at [141, 290] on link "AMP - Organization" at bounding box center [158, 277] width 223 height 50
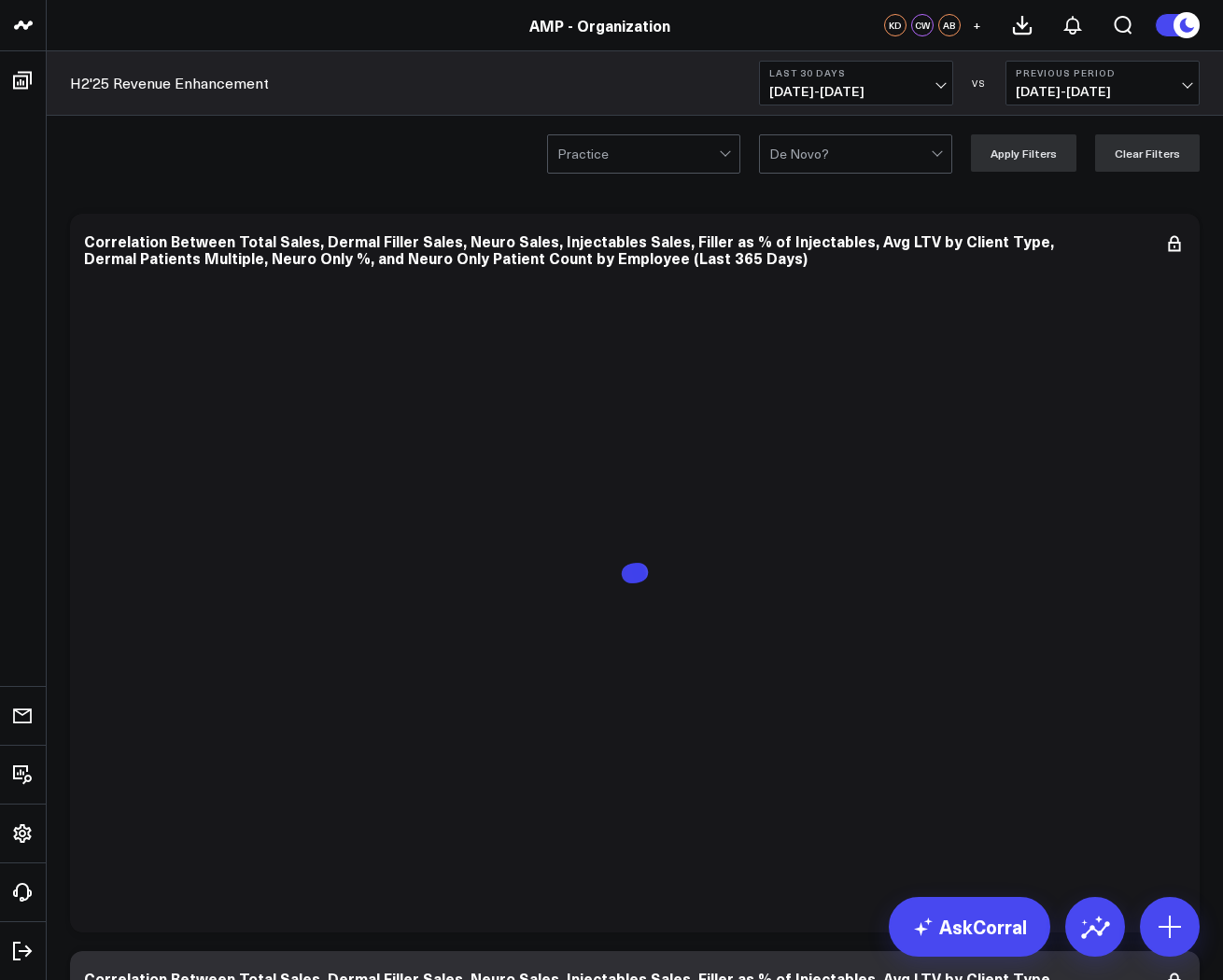
click at [824, 85] on span "[DATE] - [DATE]" at bounding box center [856, 91] width 173 height 15
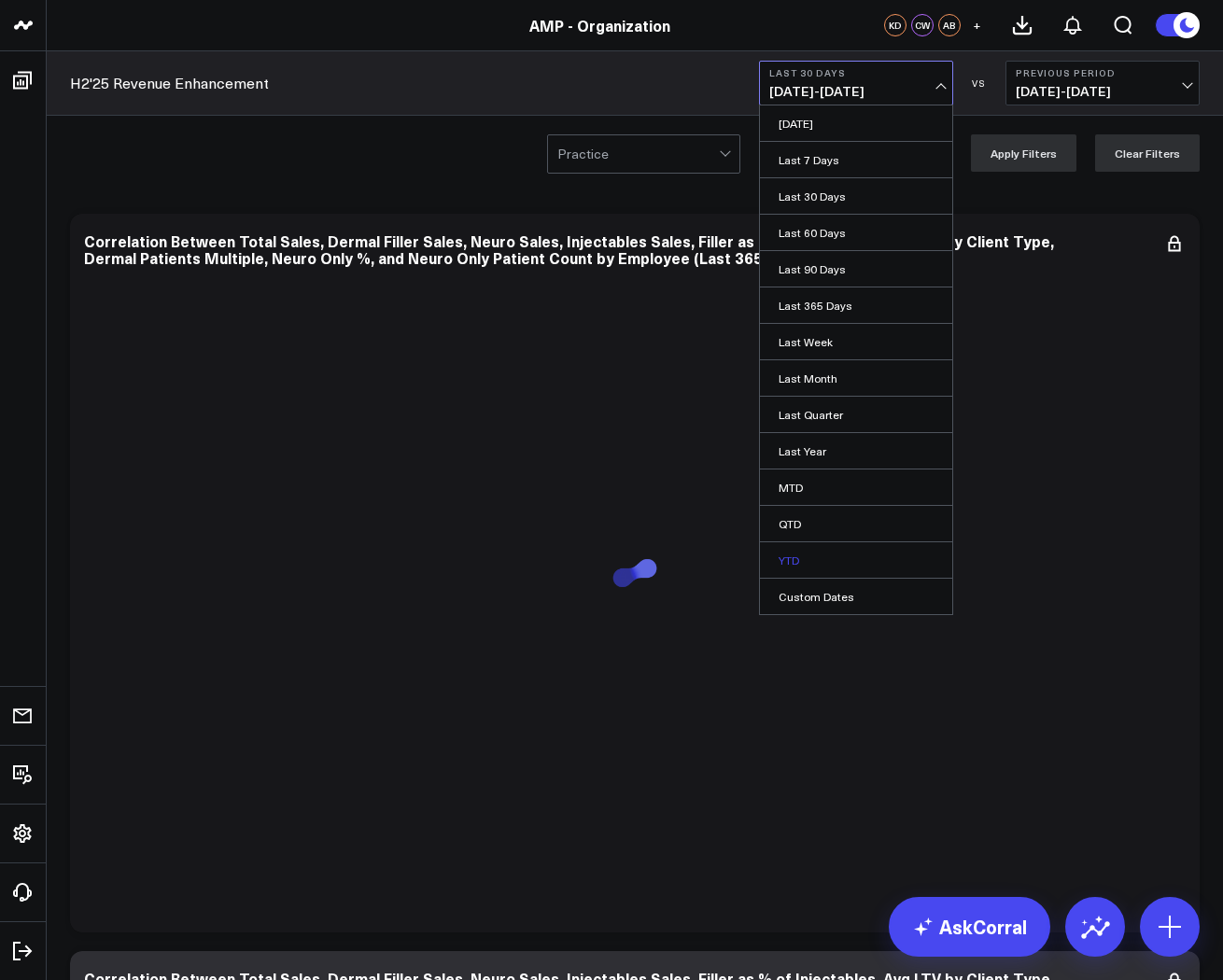
click at [831, 554] on link "YTD" at bounding box center [856, 560] width 192 height 36
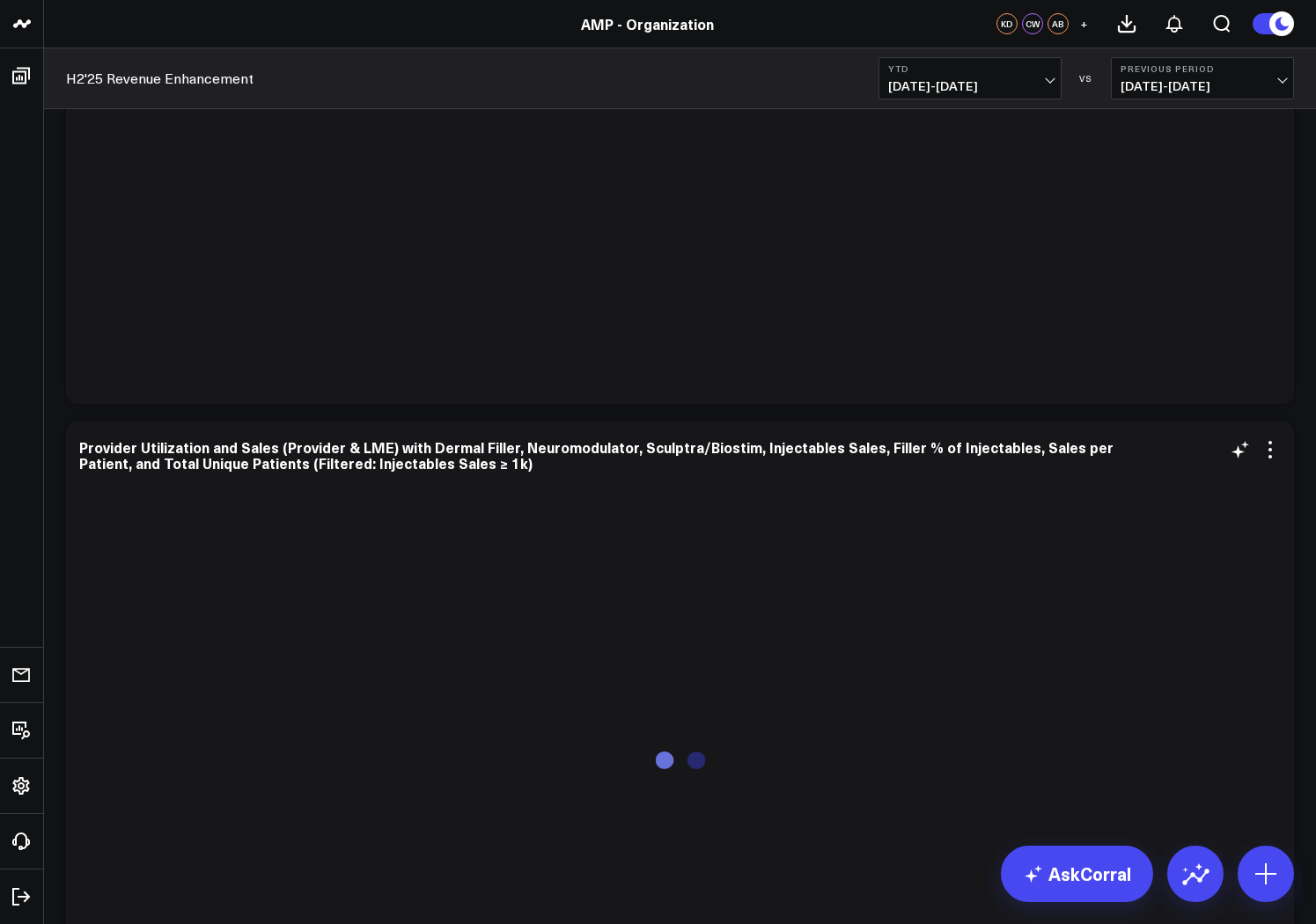
scroll to position [3696, 0]
